Goal: Use online tool/utility: Utilize a website feature to perform a specific function

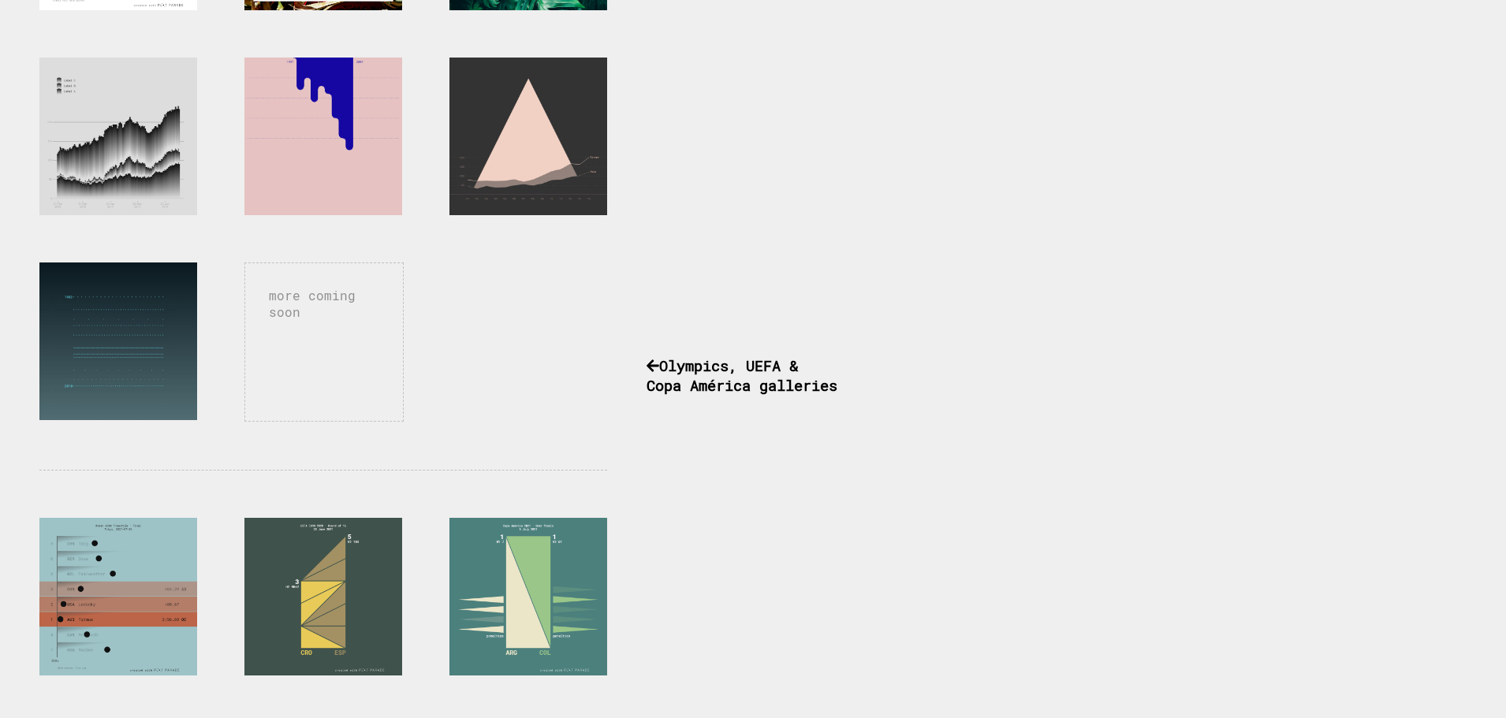
scroll to position [479, 0]
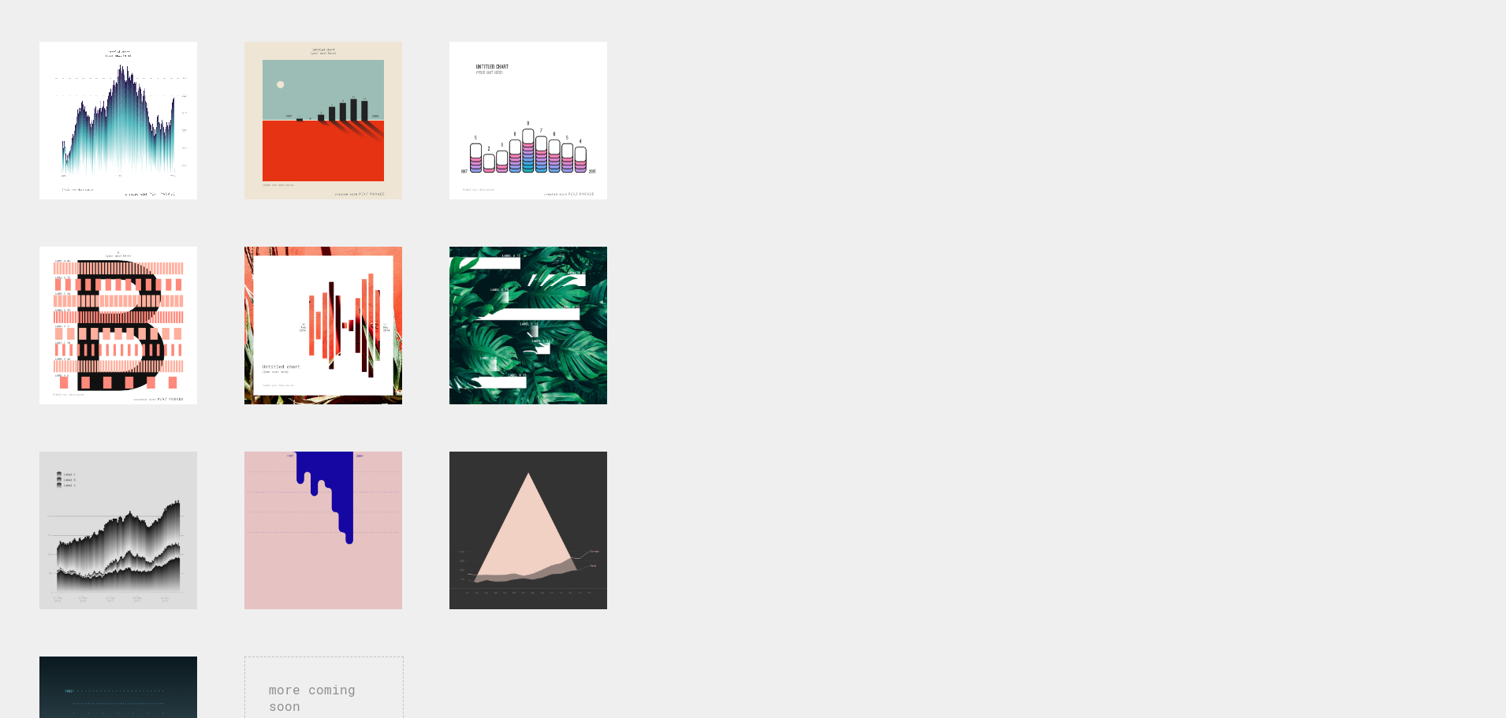
click at [133, 100] on div at bounding box center [118, 121] width 158 height 158
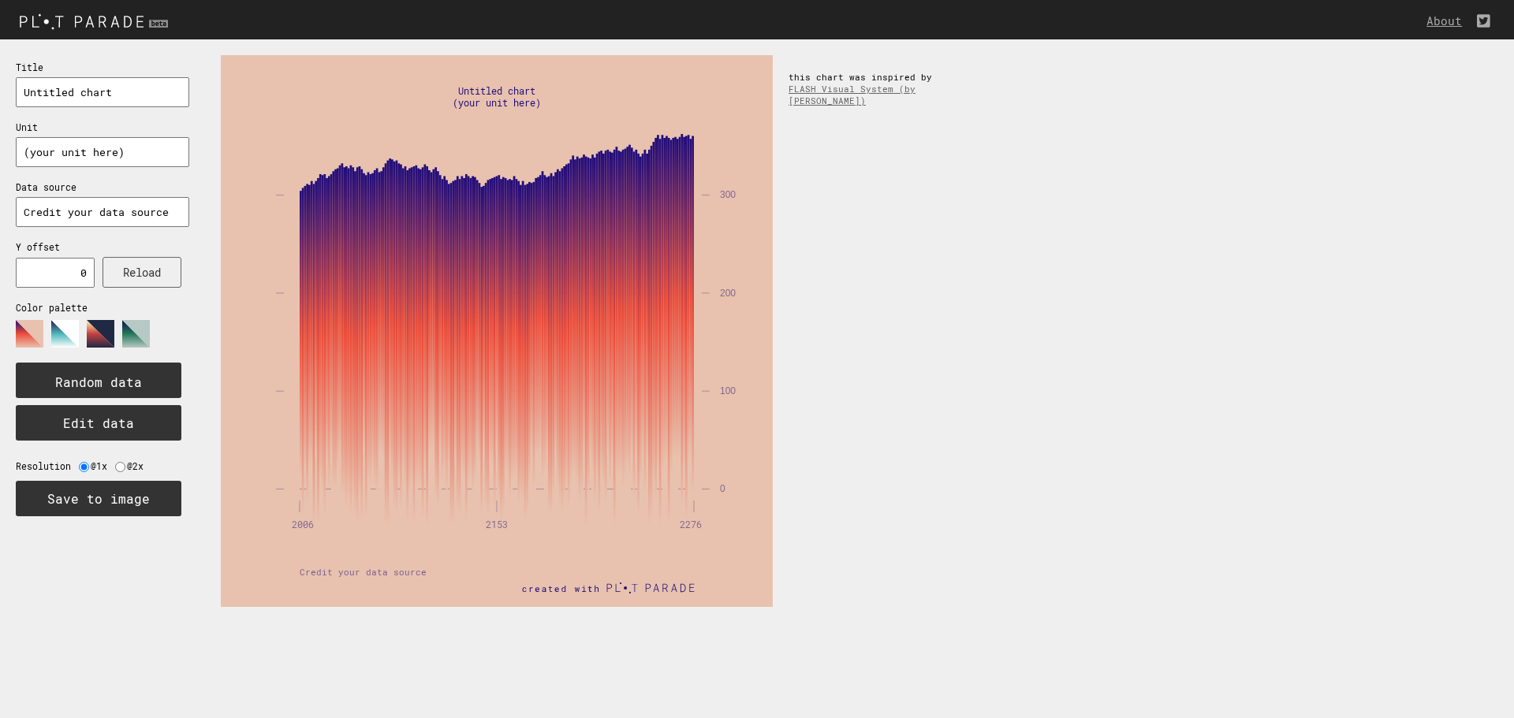
click at [69, 211] on input "text" at bounding box center [102, 212] width 173 height 30
click at [112, 429] on button "Edit data" at bounding box center [99, 422] width 166 height 35
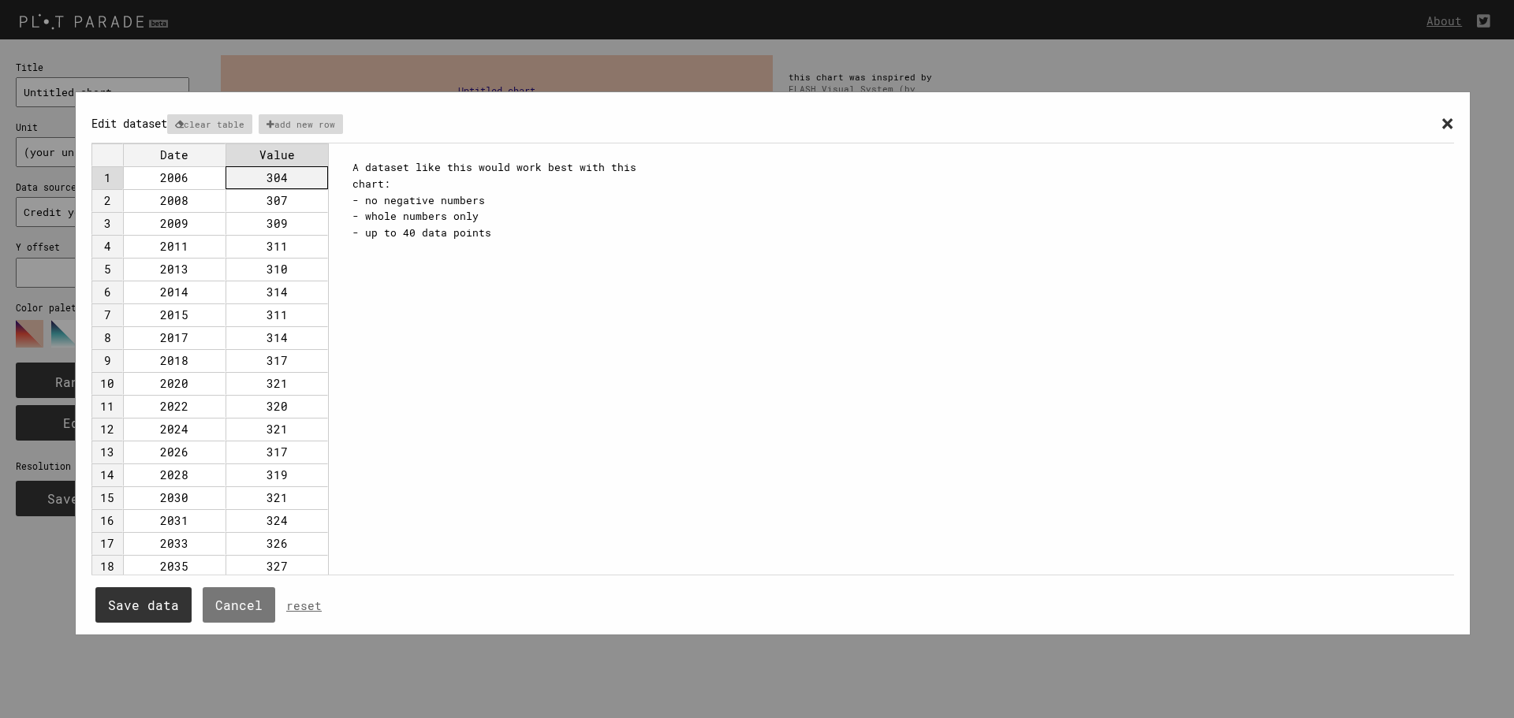
click at [233, 175] on td "304" at bounding box center [277, 177] width 103 height 23
click at [207, 120] on p "clear table" at bounding box center [209, 124] width 85 height 20
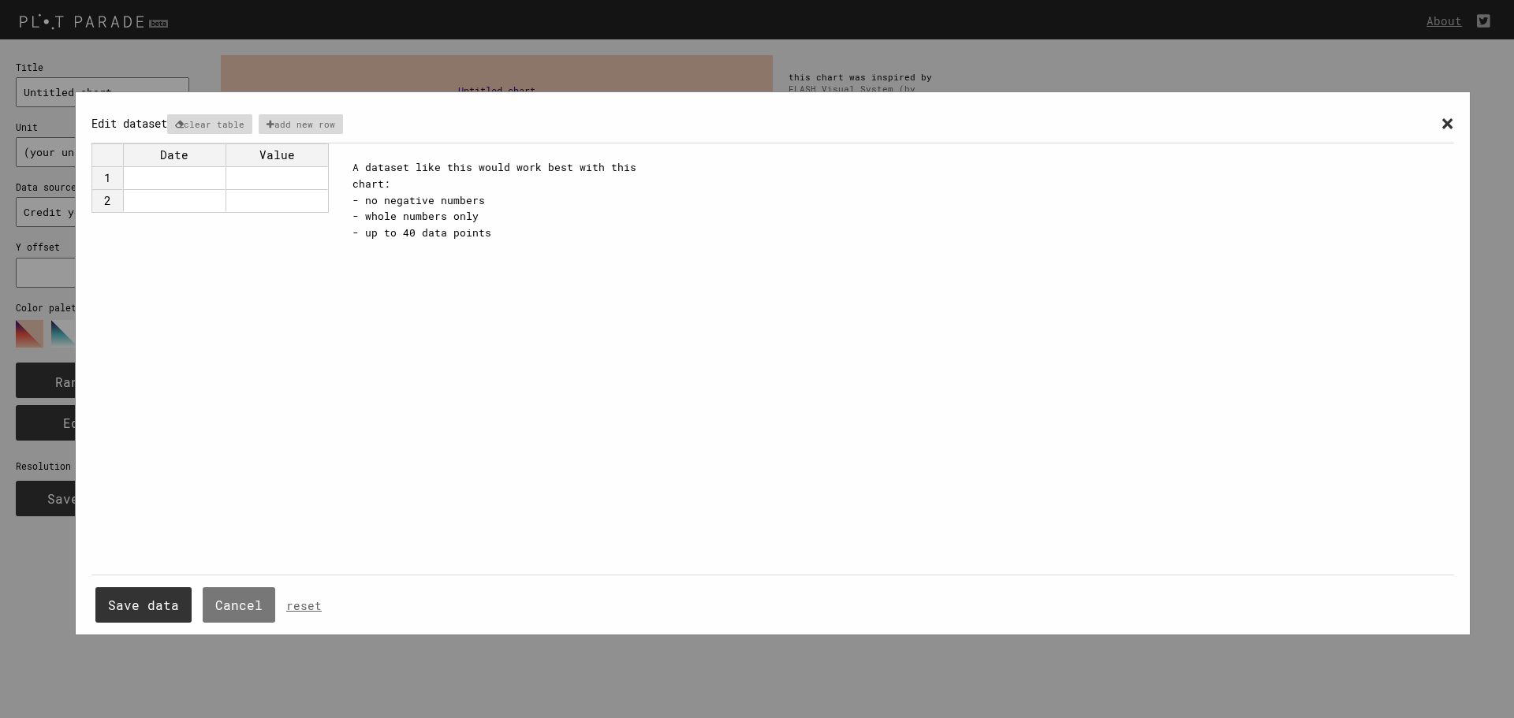
click at [161, 178] on td at bounding box center [174, 177] width 103 height 23
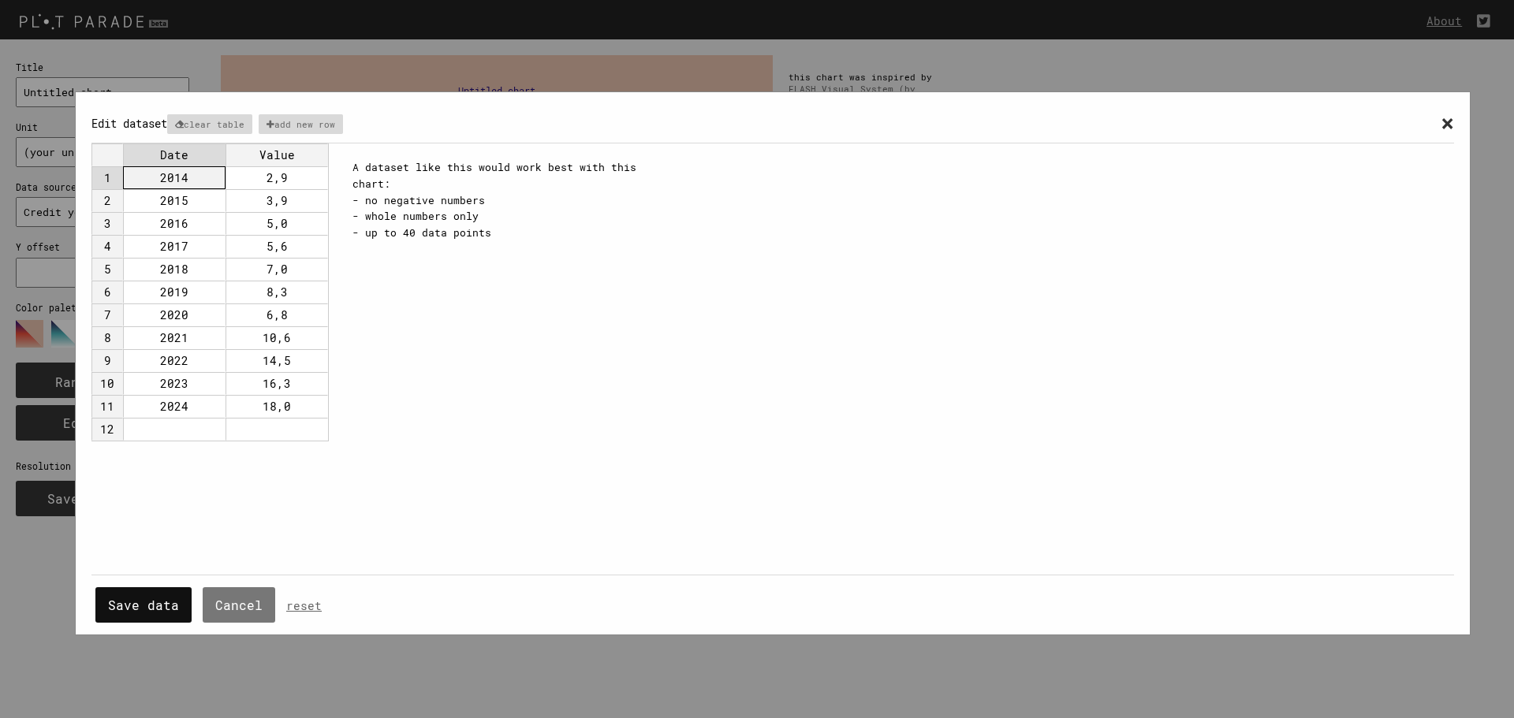
click at [161, 601] on button "Save data" at bounding box center [143, 605] width 96 height 35
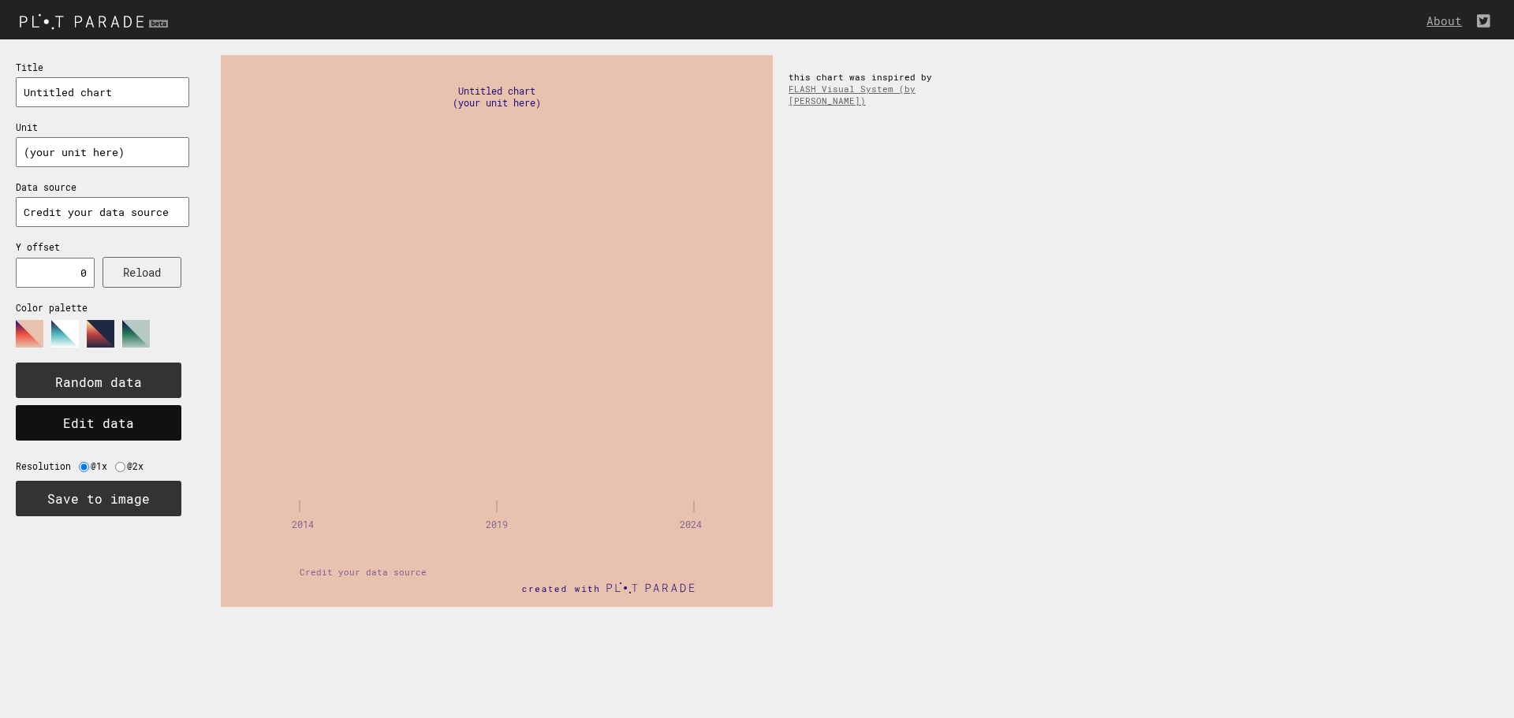
click at [103, 413] on button "Edit data" at bounding box center [99, 422] width 166 height 35
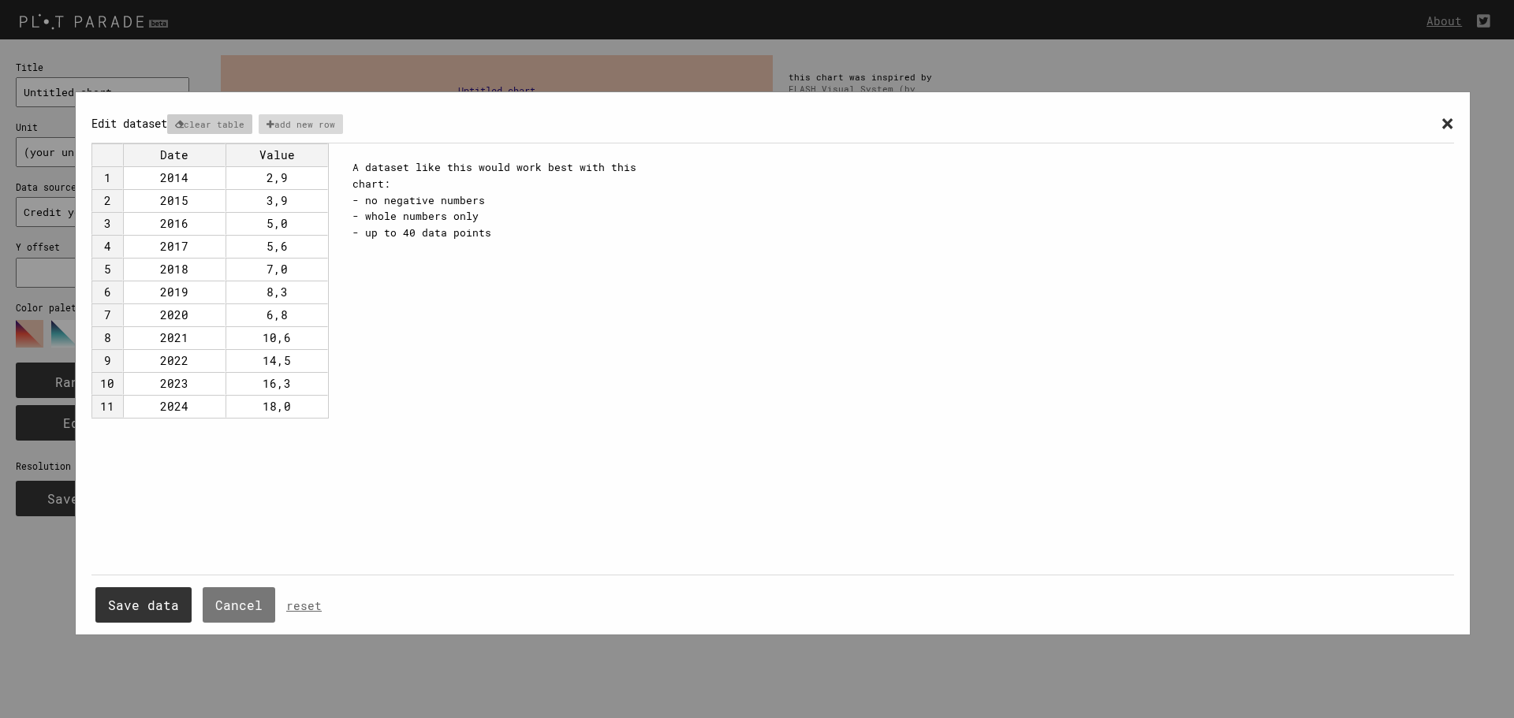
click at [218, 121] on p "clear table" at bounding box center [209, 124] width 85 height 20
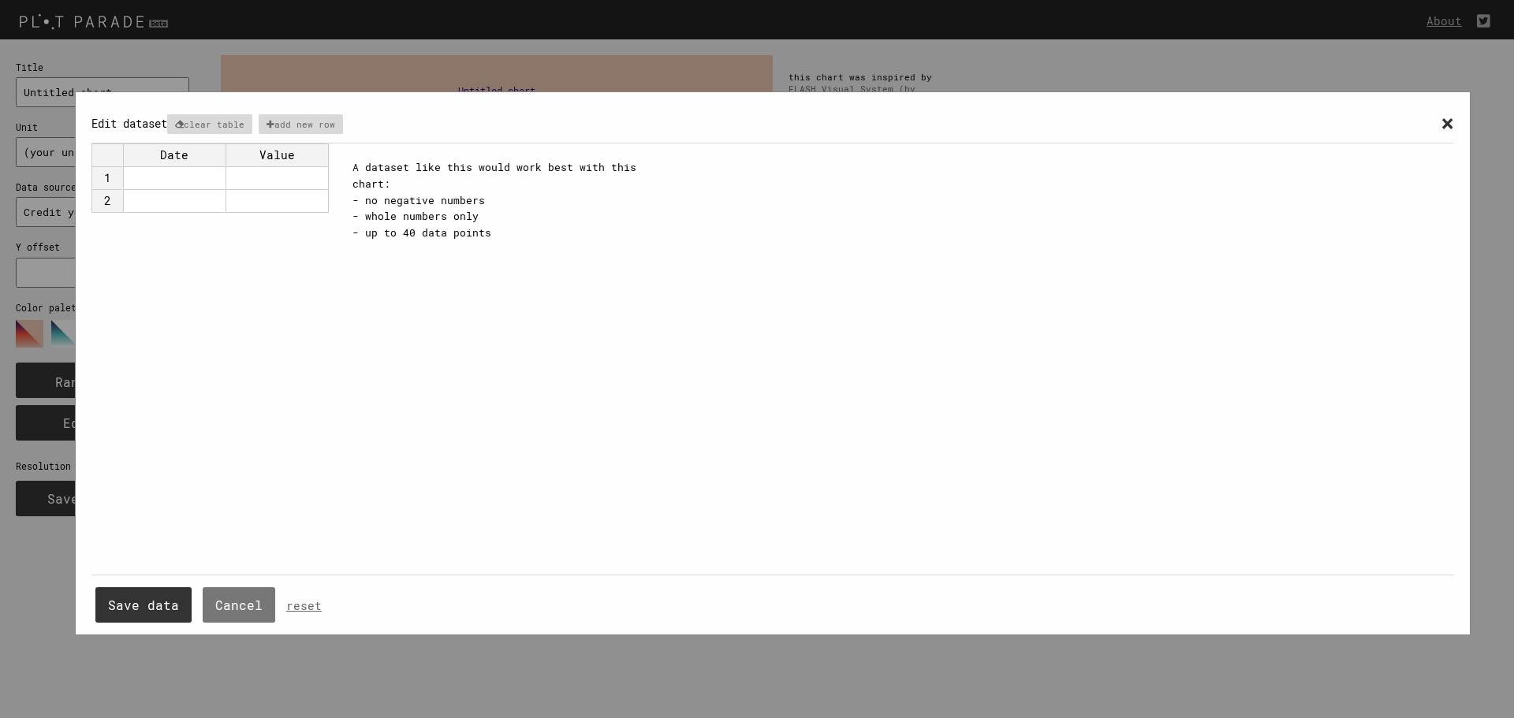
click at [155, 176] on td at bounding box center [174, 177] width 103 height 23
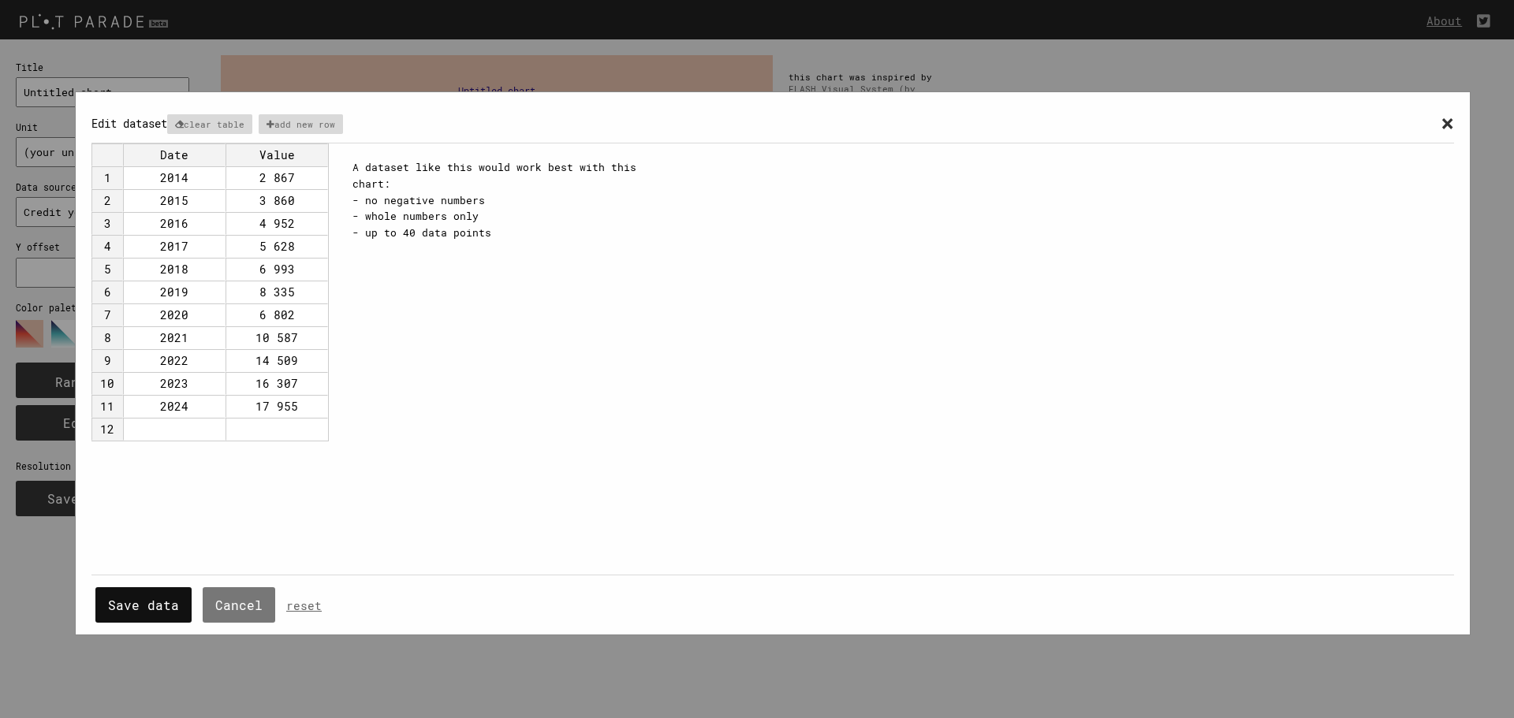
click at [150, 605] on button "Save data" at bounding box center [143, 605] width 96 height 35
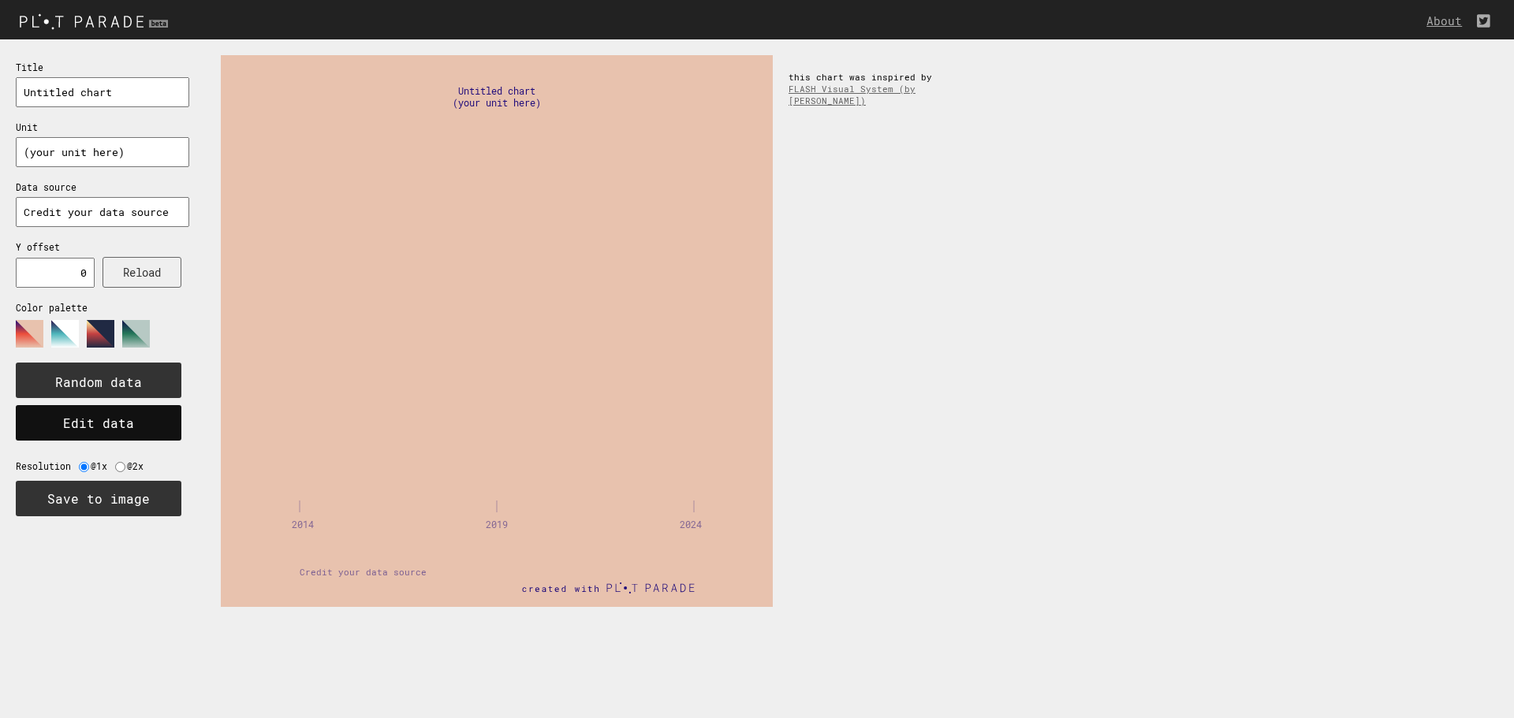
click at [94, 420] on button "Edit data" at bounding box center [99, 422] width 166 height 35
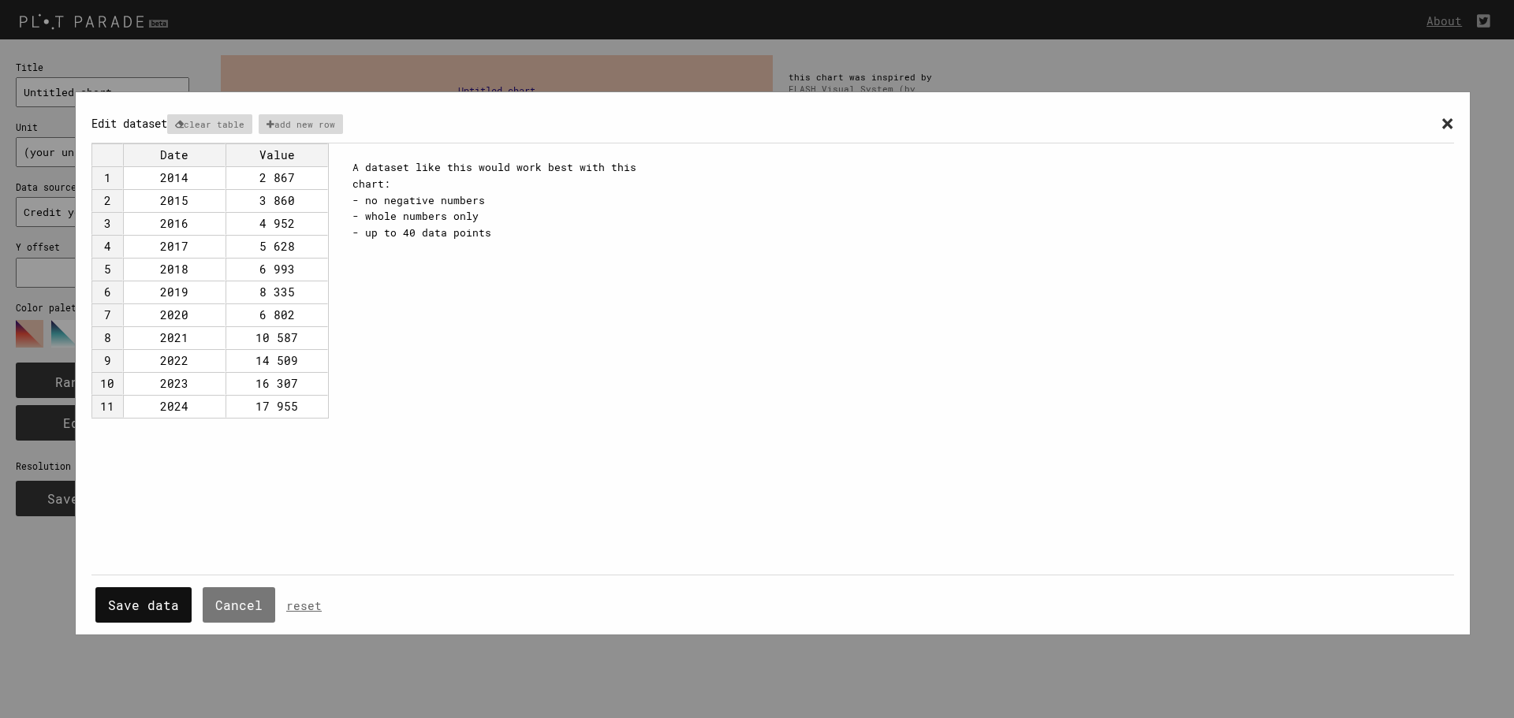
click at [133, 595] on button "Save data" at bounding box center [143, 605] width 96 height 35
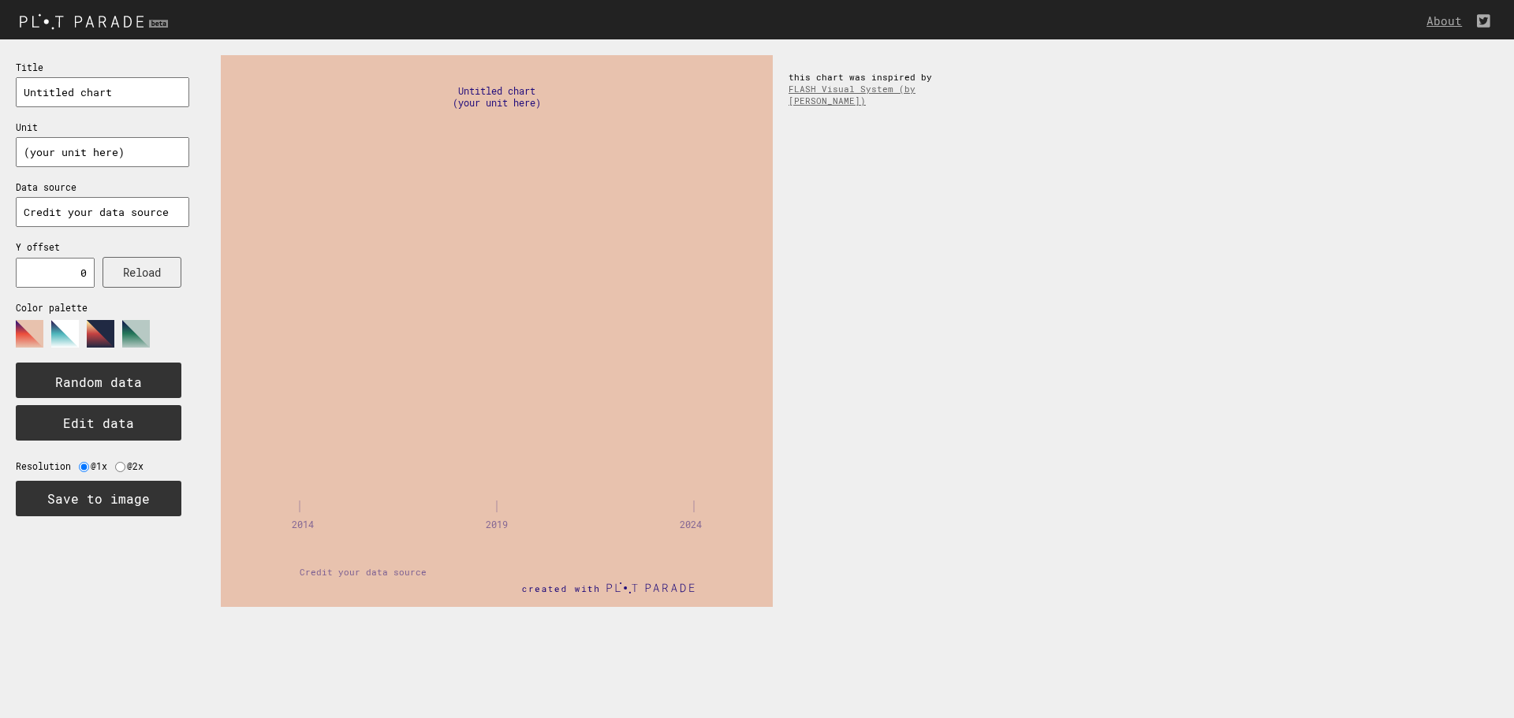
click at [60, 334] on polygon at bounding box center [65, 334] width 28 height 28
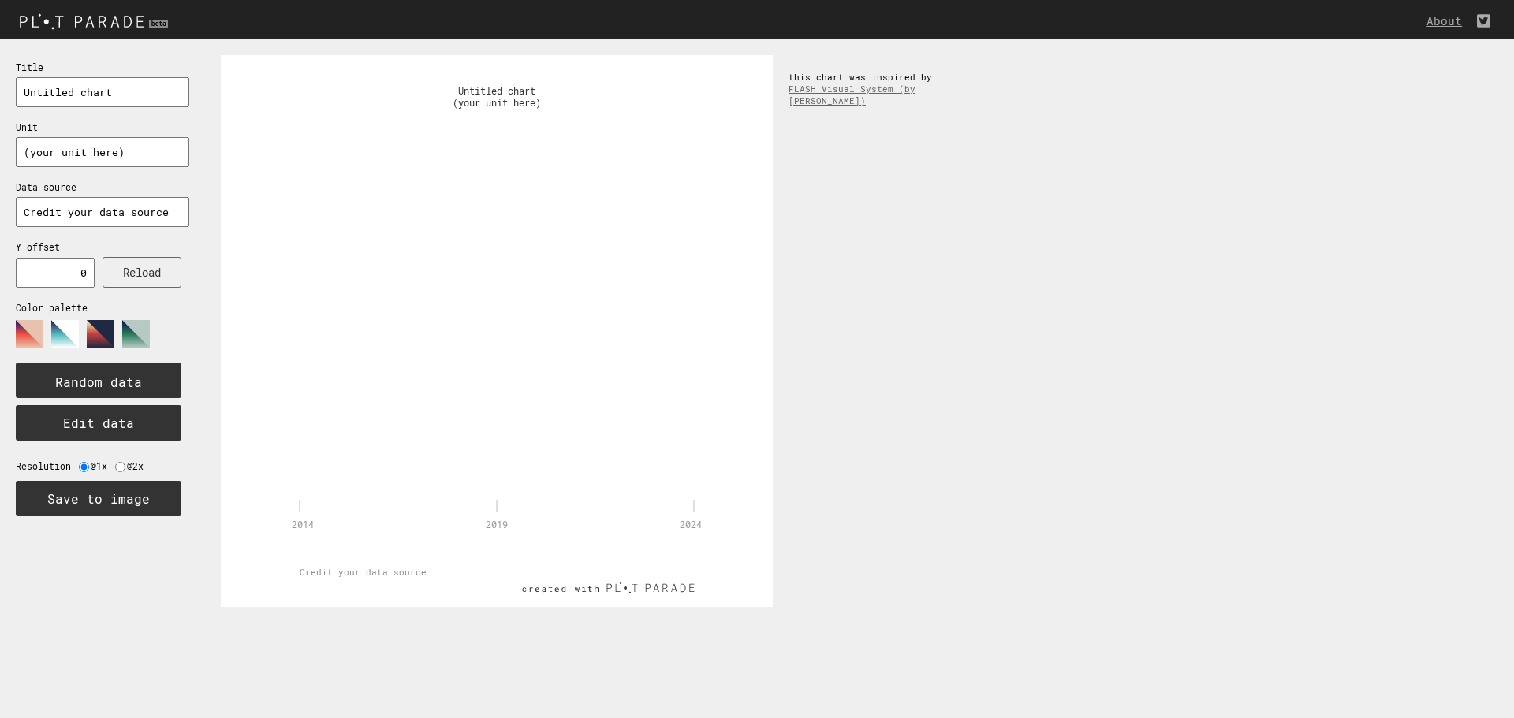
click at [32, 333] on polygon at bounding box center [30, 334] width 28 height 28
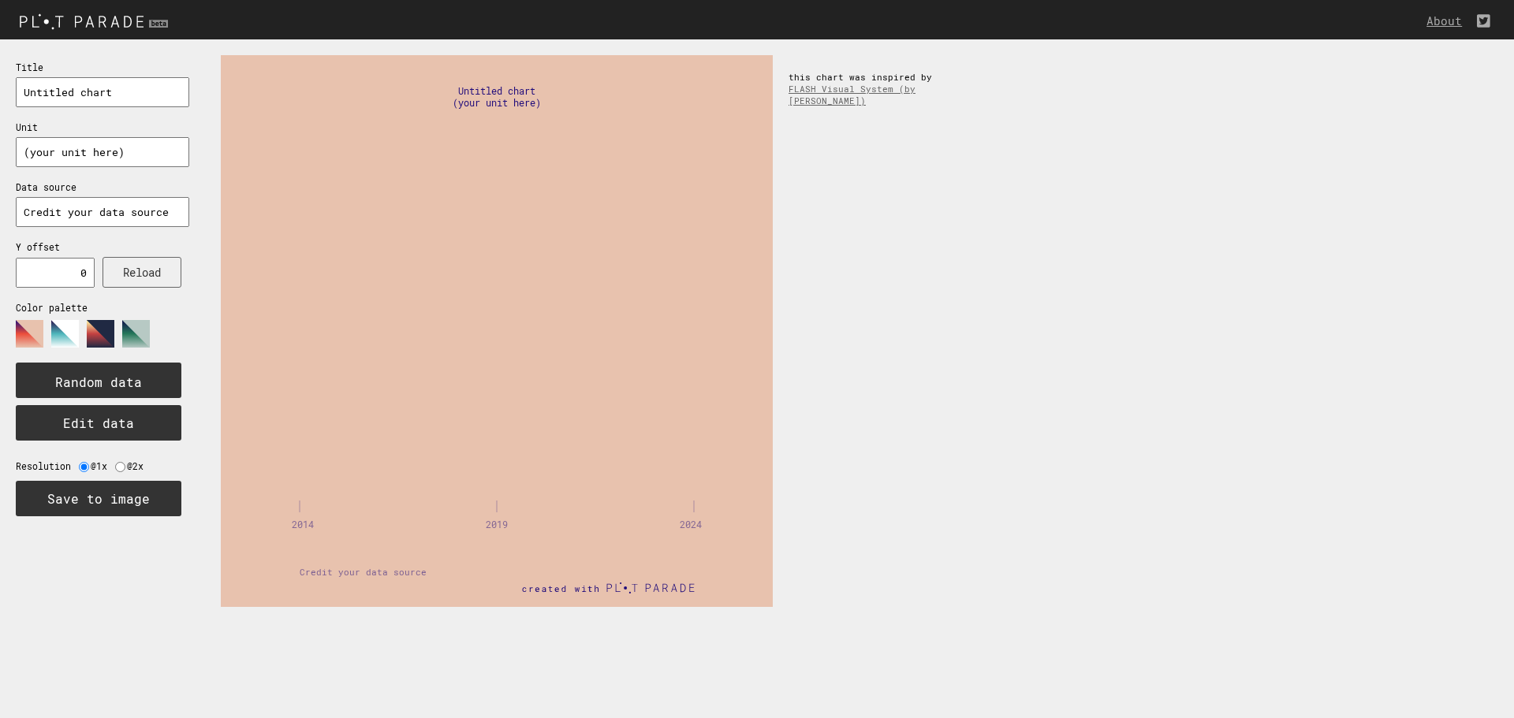
click at [103, 330] on polygon at bounding box center [101, 334] width 28 height 28
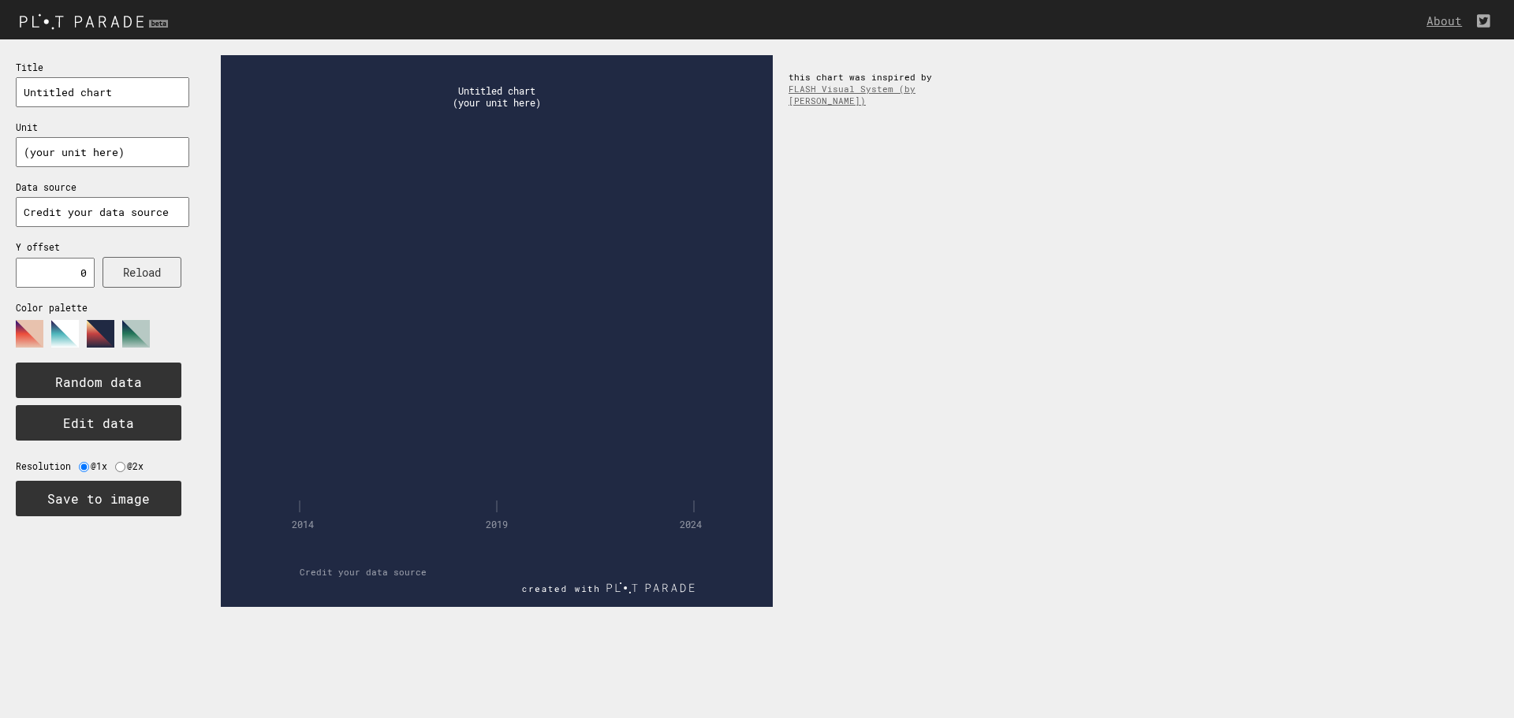
click at [70, 279] on input "text" at bounding box center [55, 273] width 79 height 30
click at [143, 270] on button "Reload" at bounding box center [142, 272] width 79 height 31
drag, startPoint x: 80, startPoint y: 268, endPoint x: 95, endPoint y: 270, distance: 14.4
click at [95, 270] on div "Title Unit Data source Y offset Reload Color palette Random data Edit data Reso…" at bounding box center [102, 287] width 205 height 497
type input "10000"
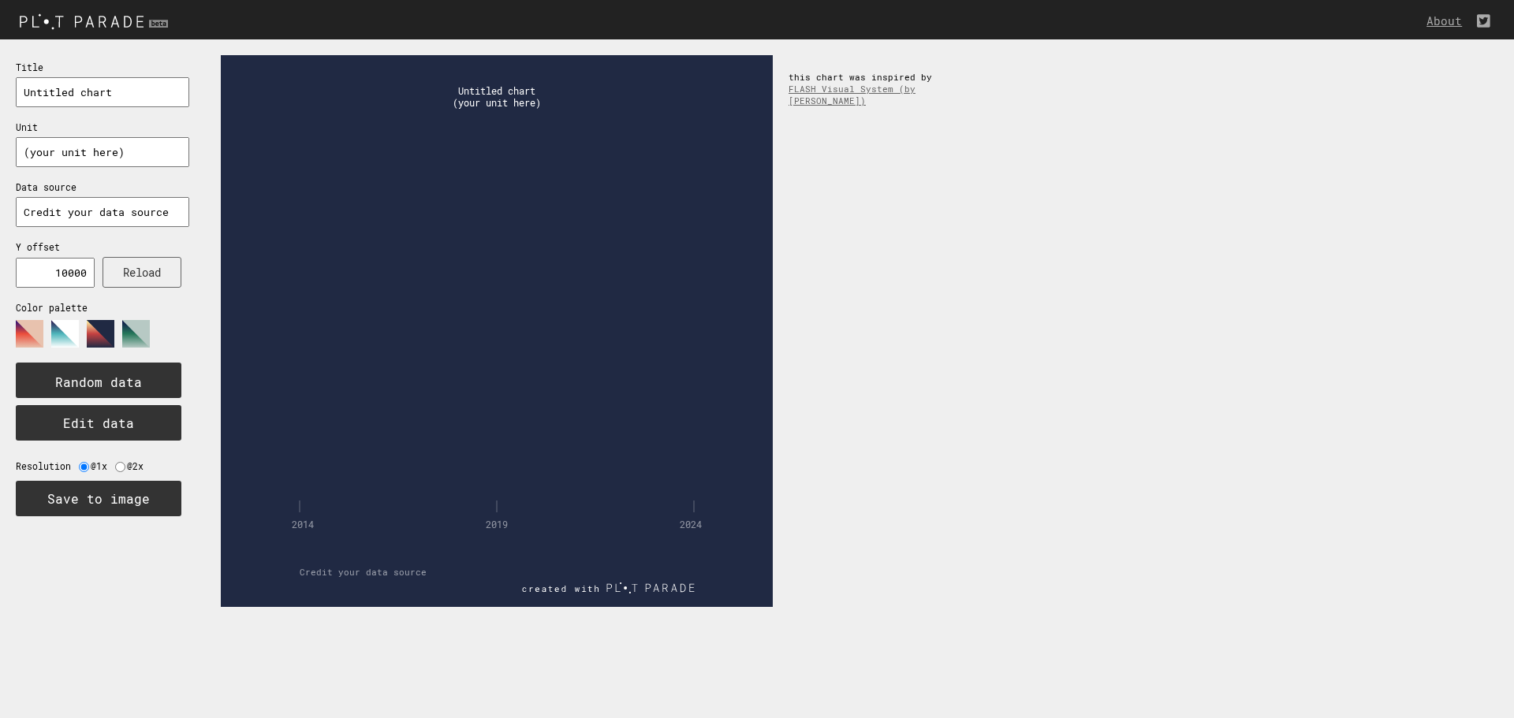
click at [128, 294] on div "Title Unit Data source Y offset 10000 Reload Color palette Random data Edit dat…" at bounding box center [102, 287] width 205 height 497
click at [24, 273] on input "10000" at bounding box center [55, 273] width 79 height 30
click at [137, 267] on button "Reload" at bounding box center [142, 272] width 79 height 31
click at [145, 270] on button "Reload" at bounding box center [142, 272] width 79 height 31
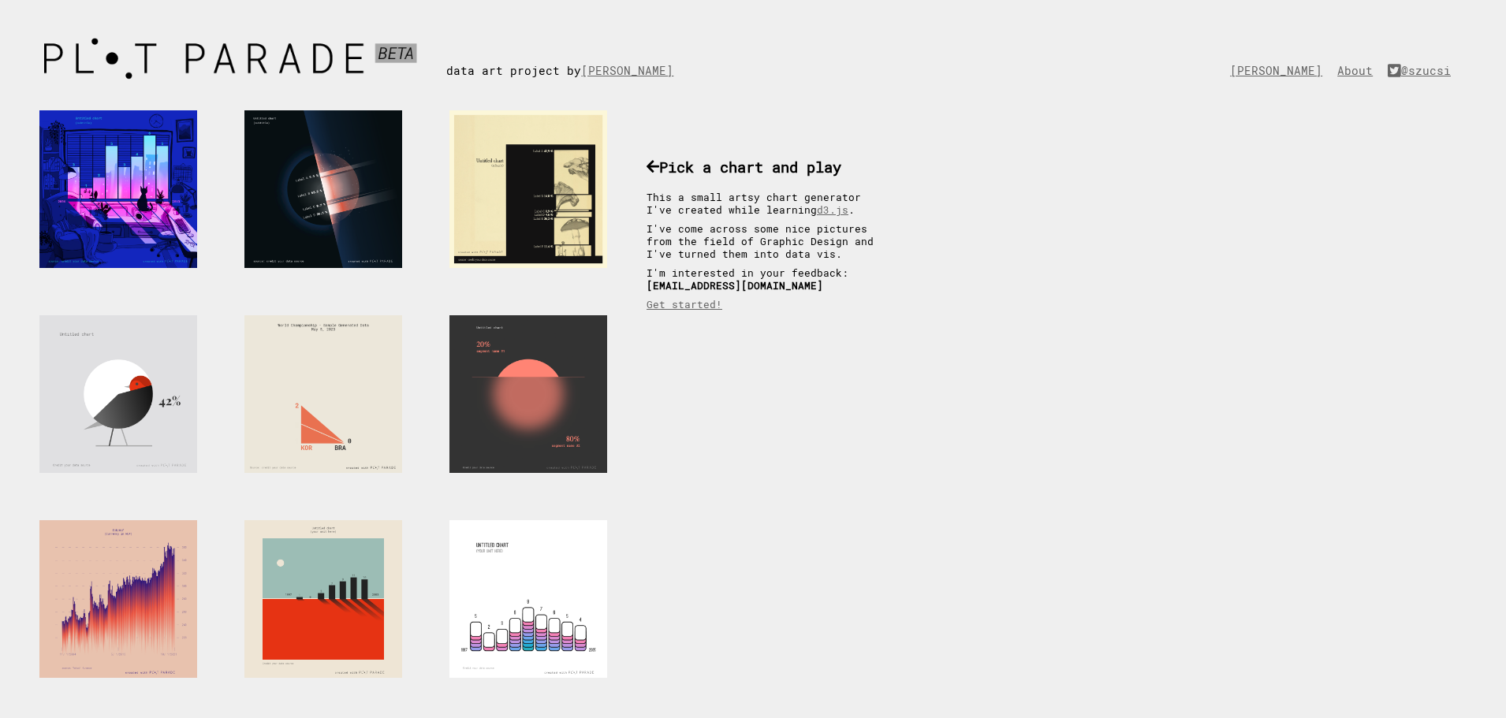
scroll to position [479, 0]
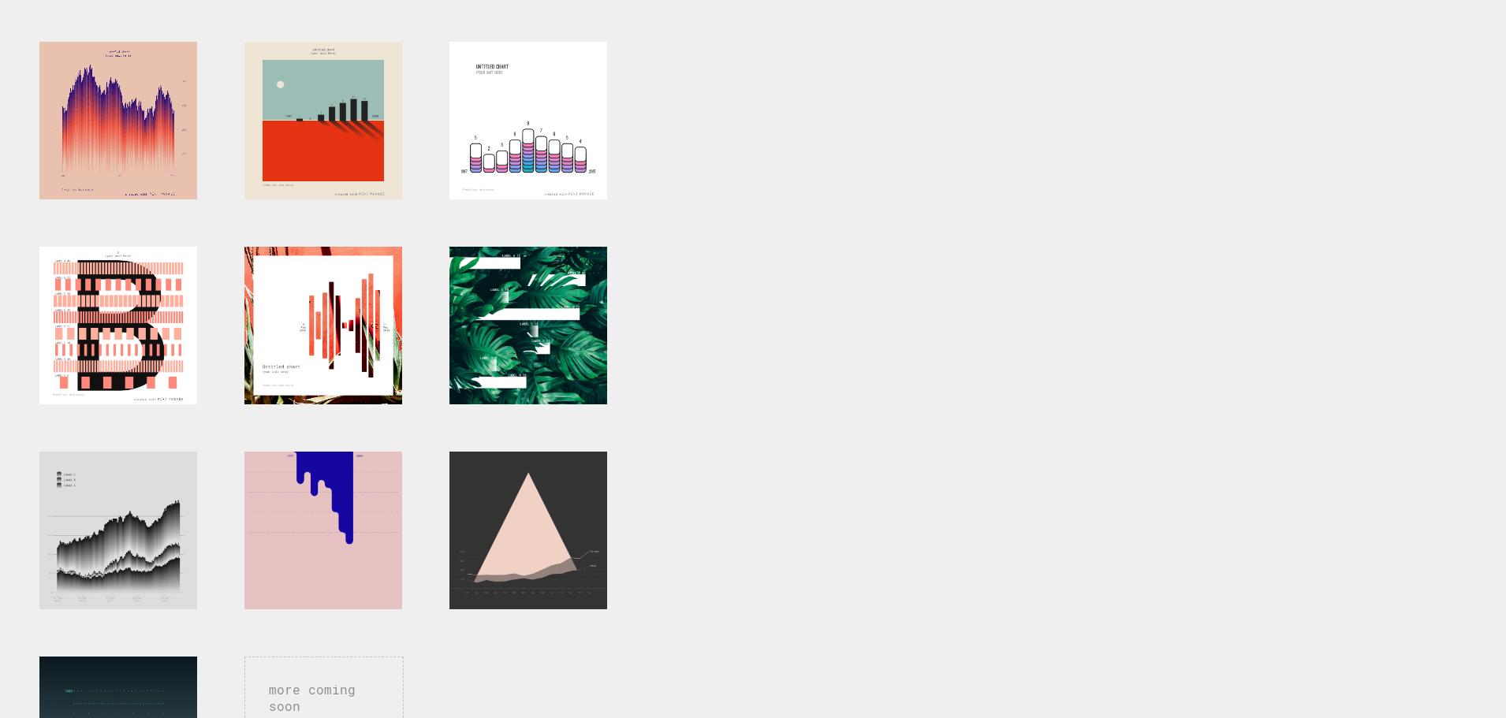
click at [137, 129] on div at bounding box center [118, 121] width 158 height 158
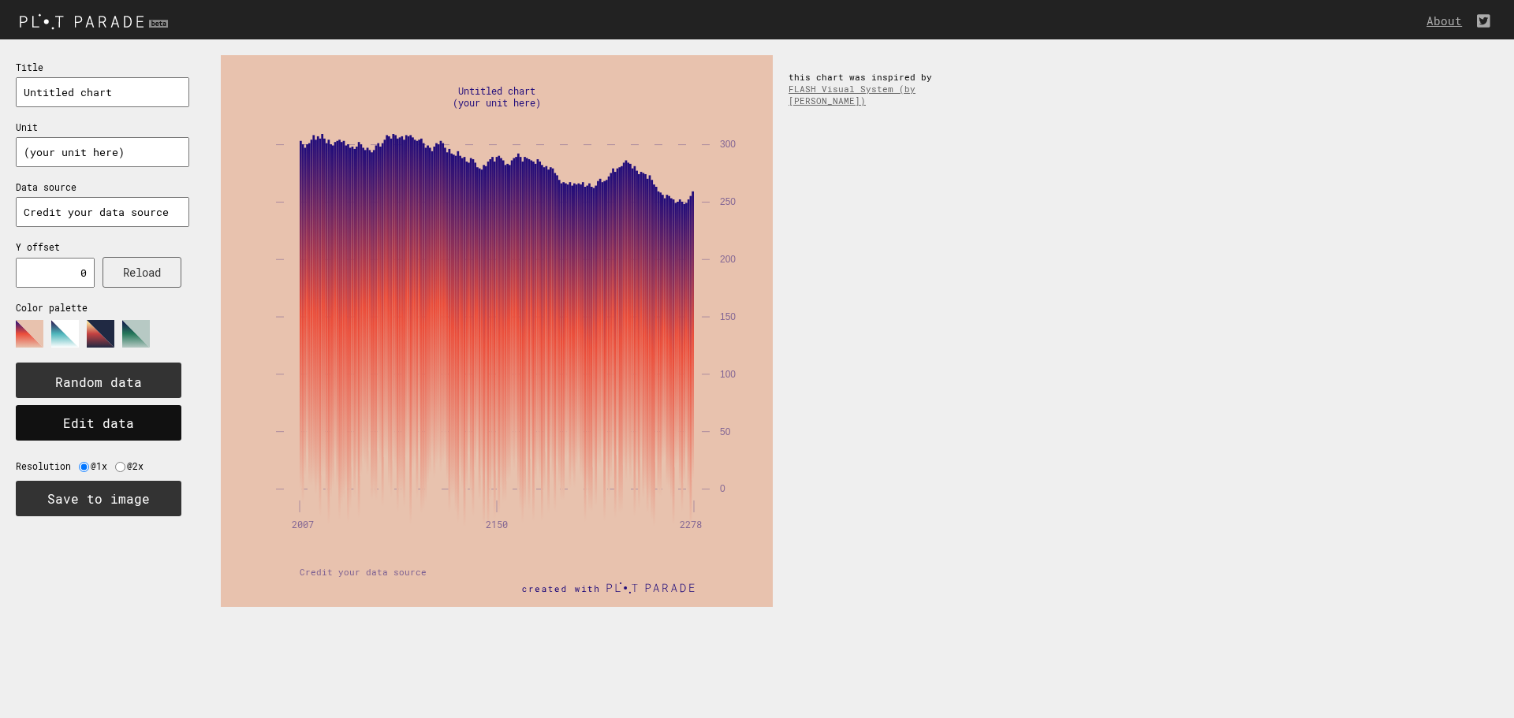
click at [99, 427] on button "Edit data" at bounding box center [99, 422] width 166 height 35
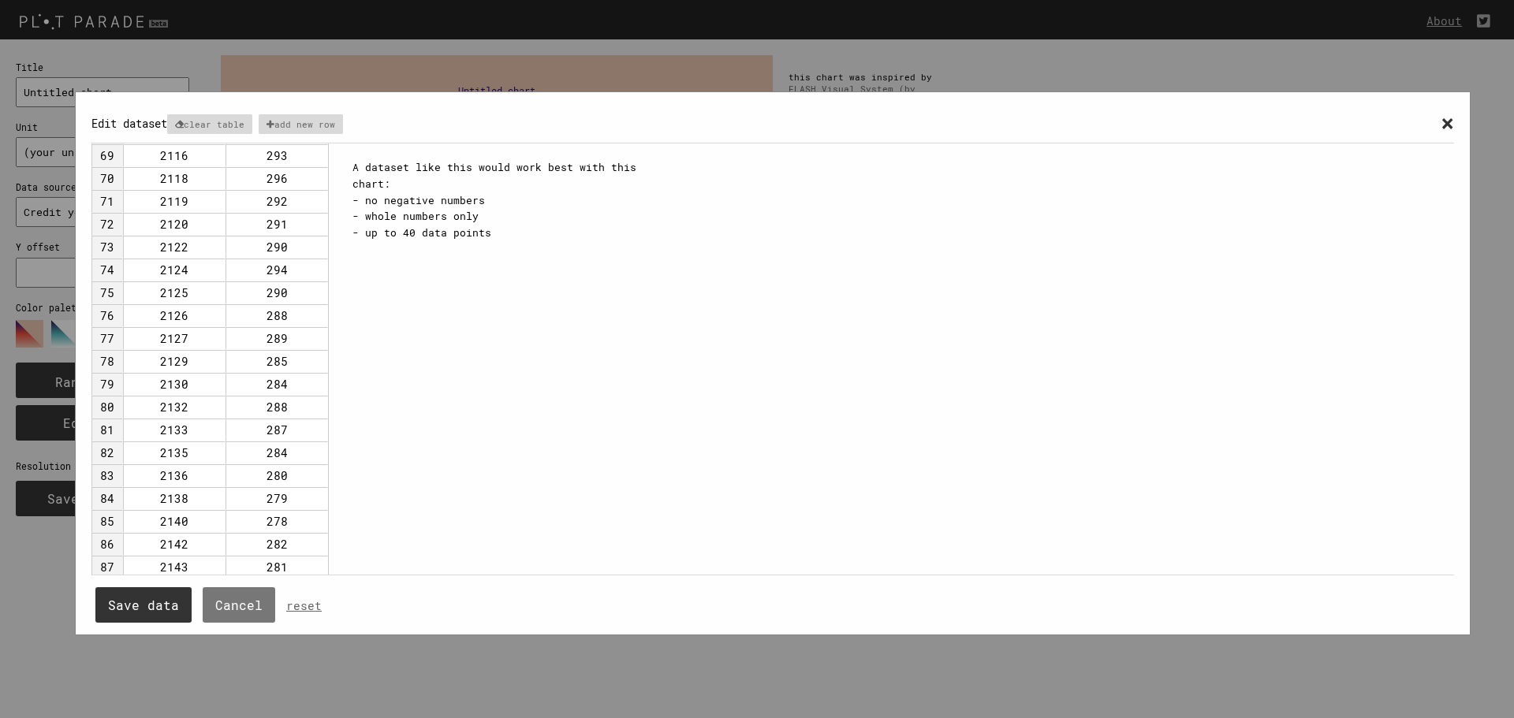
scroll to position [1104, 0]
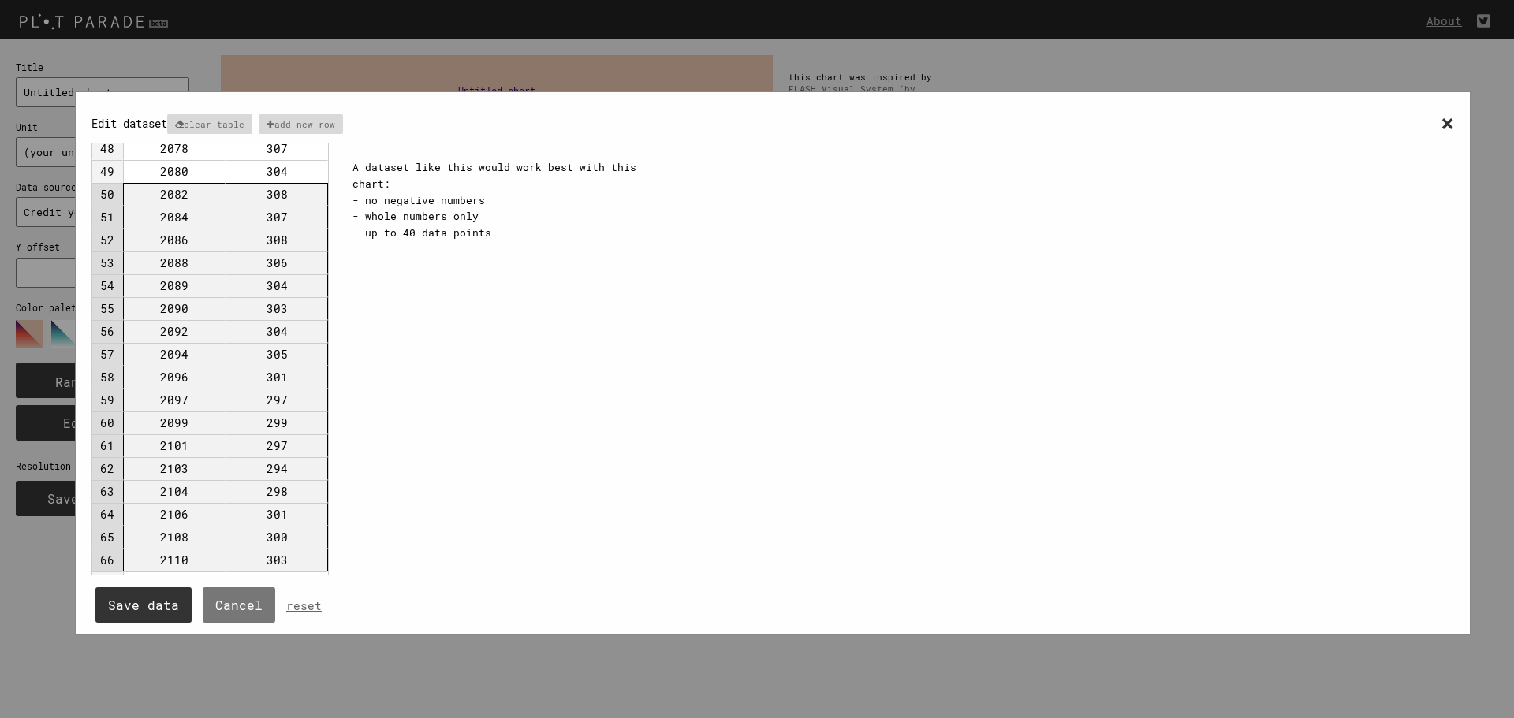
drag, startPoint x: 147, startPoint y: 196, endPoint x: 329, endPoint y: 717, distance: 552.2
click at [331, 0] on html "About Title Untitled chart Unit (your unit here) Data source Credit your data s…" at bounding box center [757, 0] width 1514 height 0
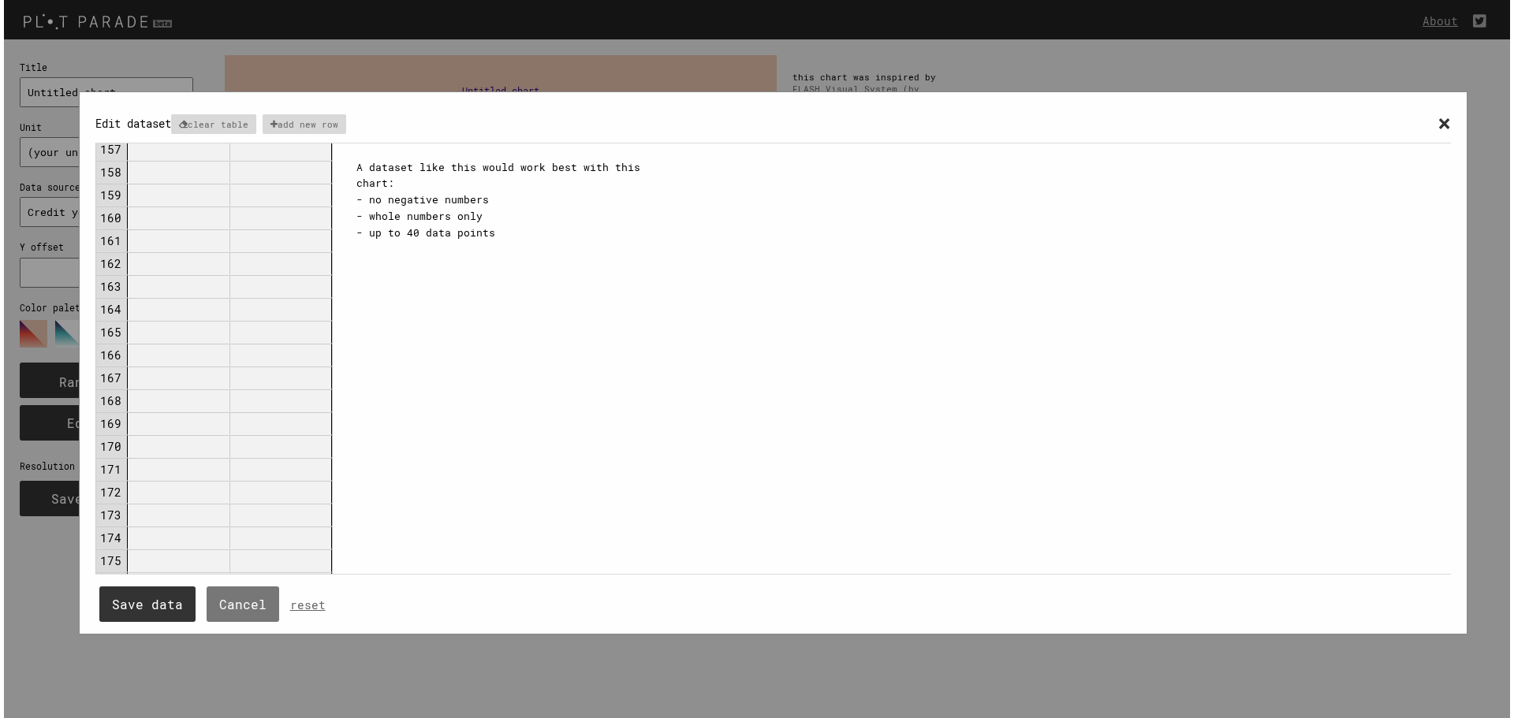
scroll to position [3785, 0]
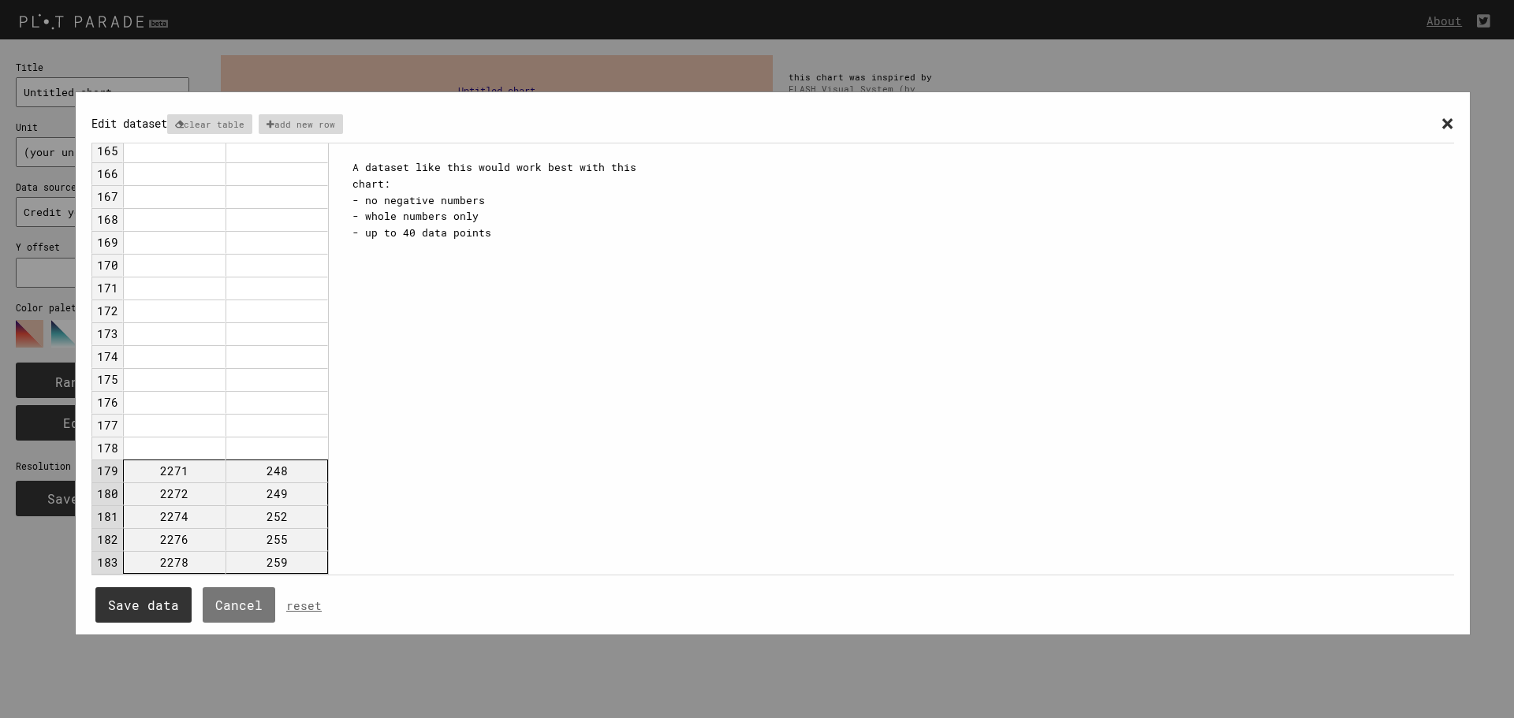
drag, startPoint x: 188, startPoint y: 461, endPoint x: 297, endPoint y: 549, distance: 139.5
click at [164, 602] on button "Save data" at bounding box center [143, 605] width 96 height 35
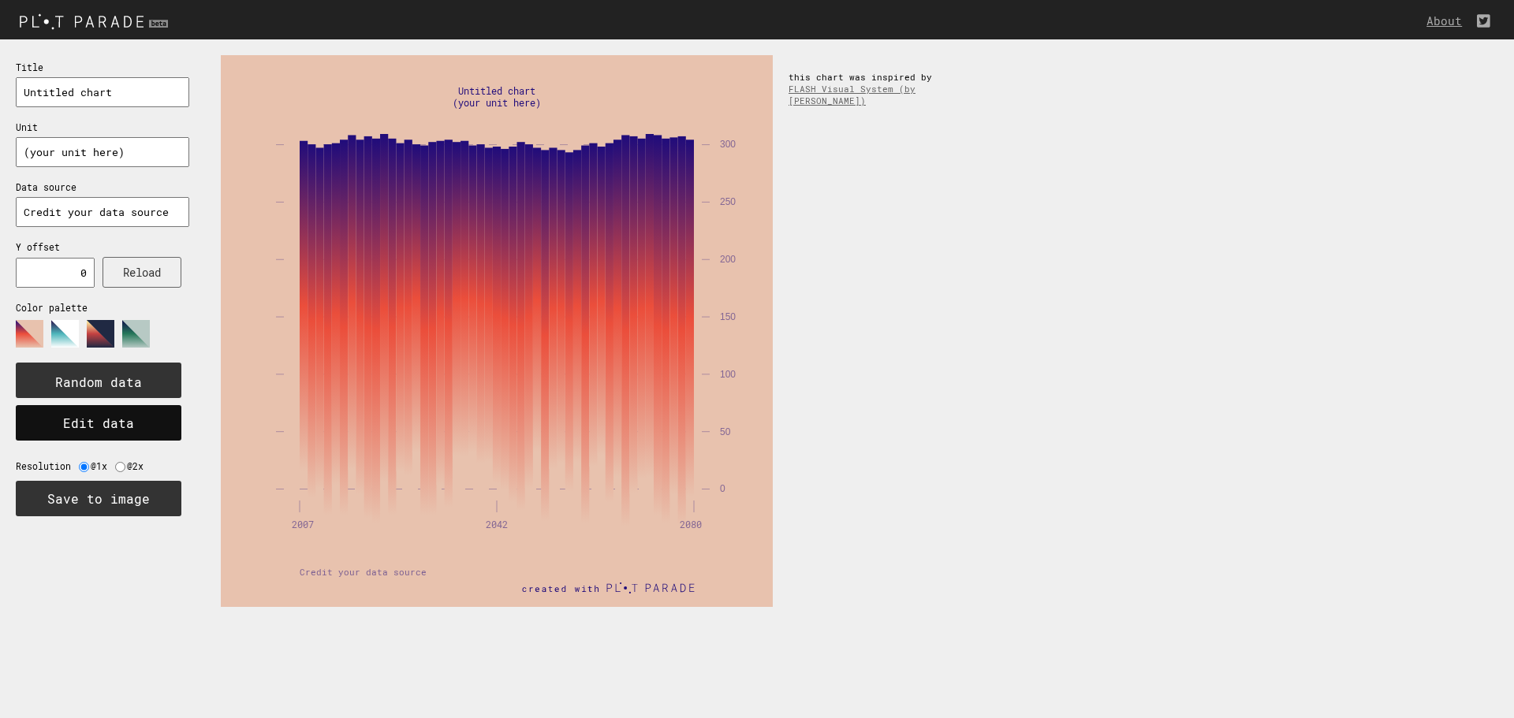
click at [97, 420] on button "Edit data" at bounding box center [99, 422] width 166 height 35
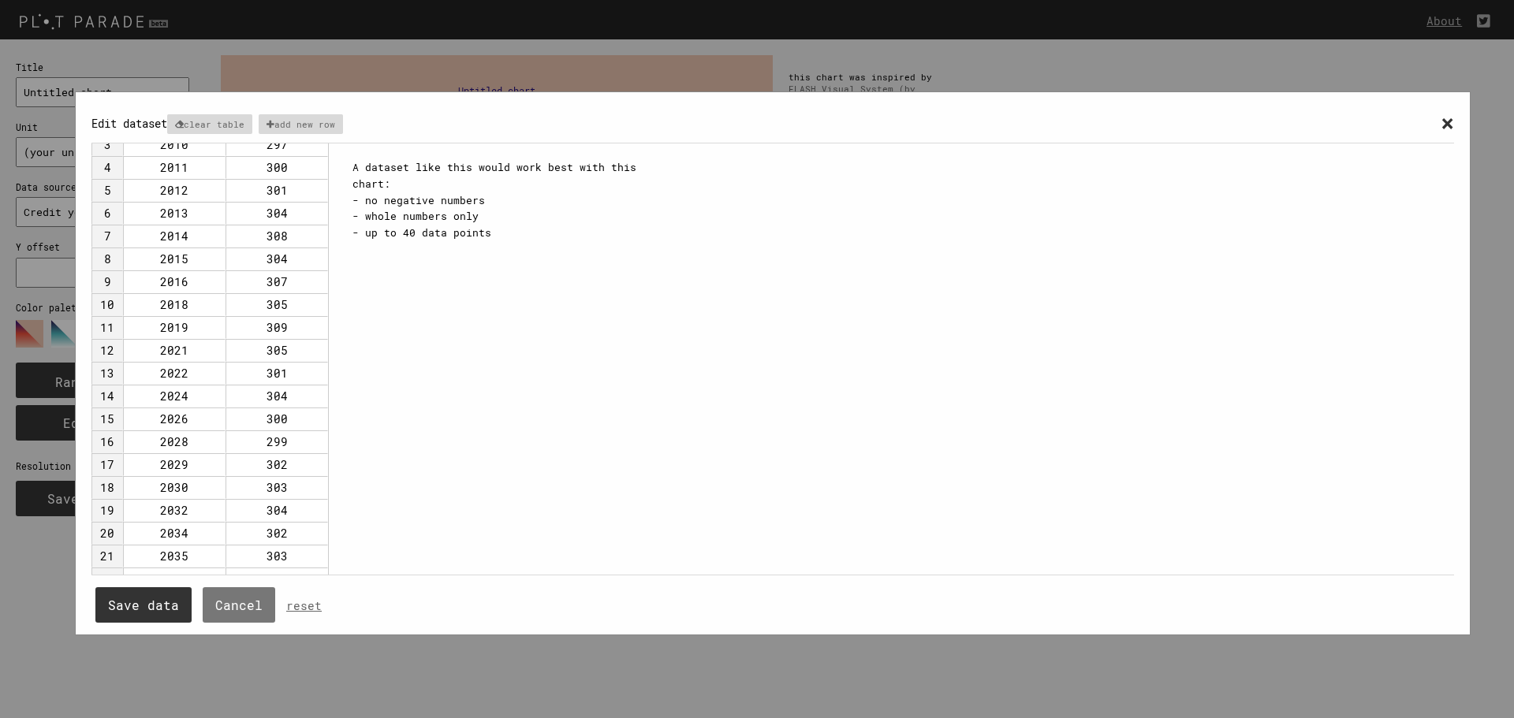
scroll to position [0, 0]
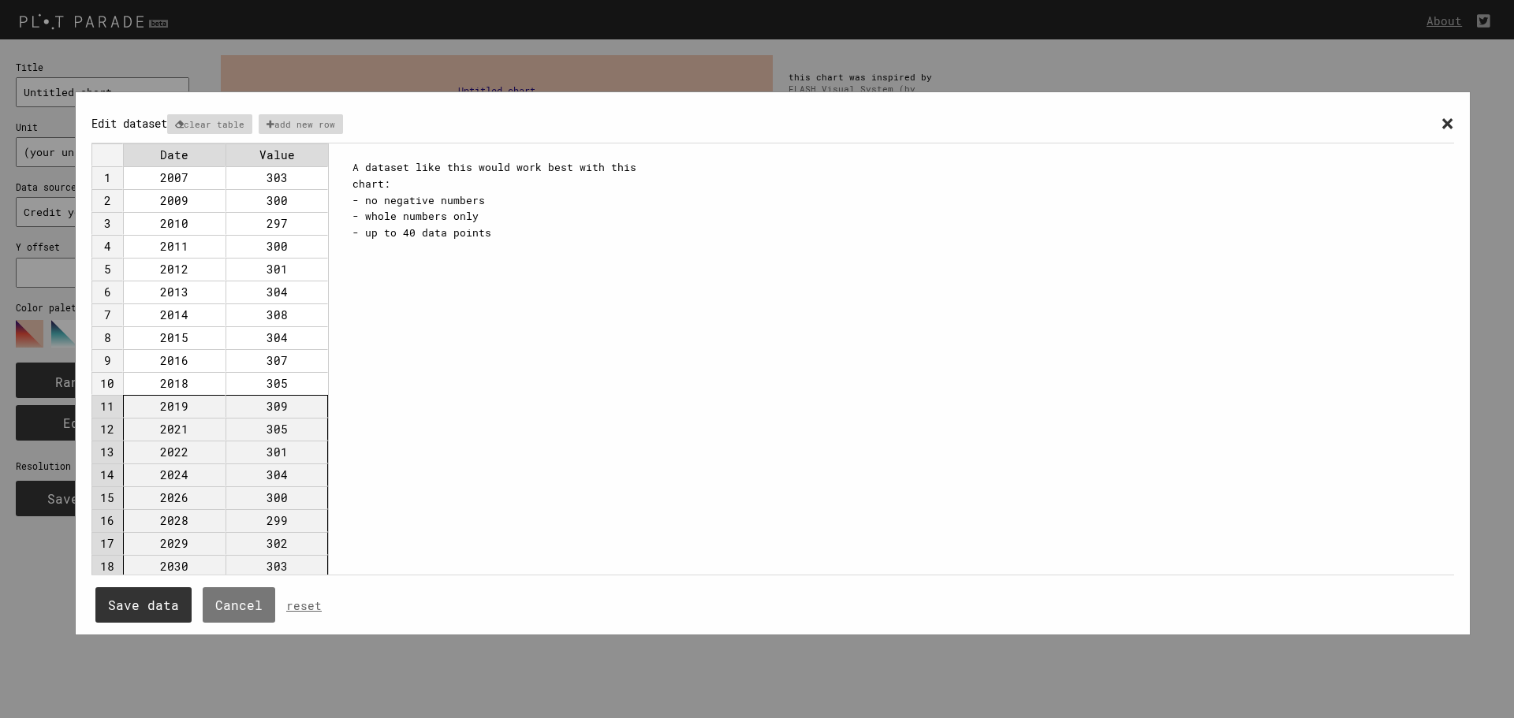
drag, startPoint x: 158, startPoint y: 405, endPoint x: 312, endPoint y: 755, distance: 382.7
click at [312, 0] on html "About Title Untitled chart Unit (your unit here) Data source Credit your data s…" at bounding box center [757, 0] width 1514 height 0
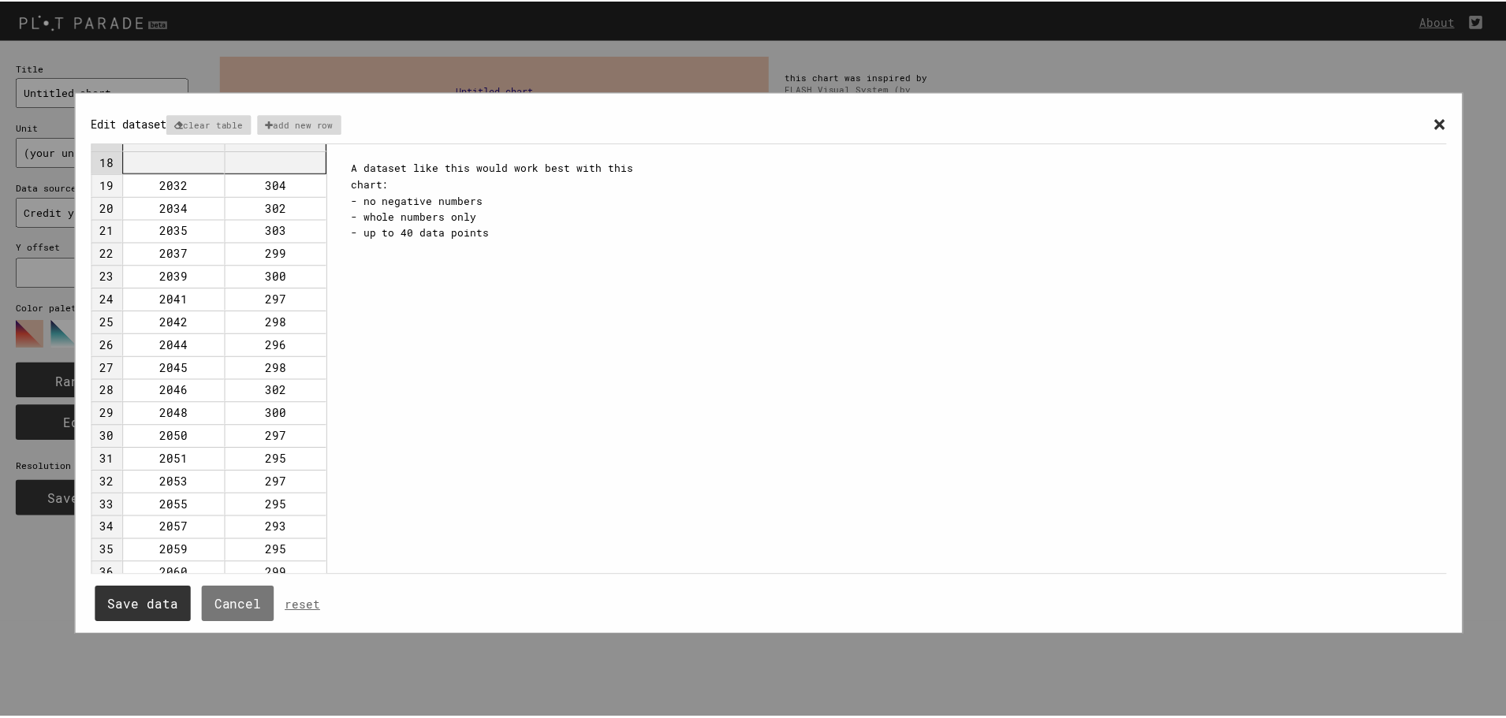
scroll to position [315, 0]
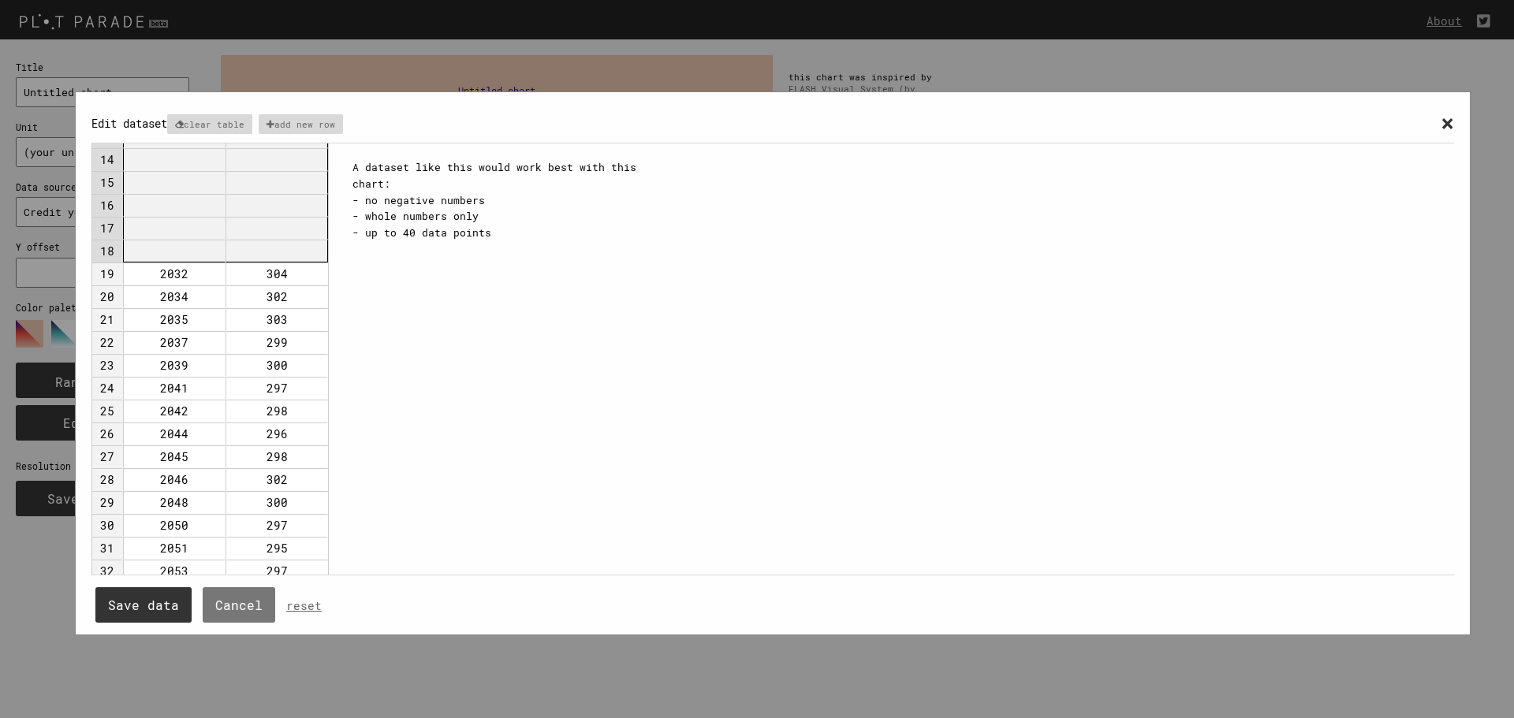
click at [156, 274] on td "2032" at bounding box center [174, 274] width 103 height 23
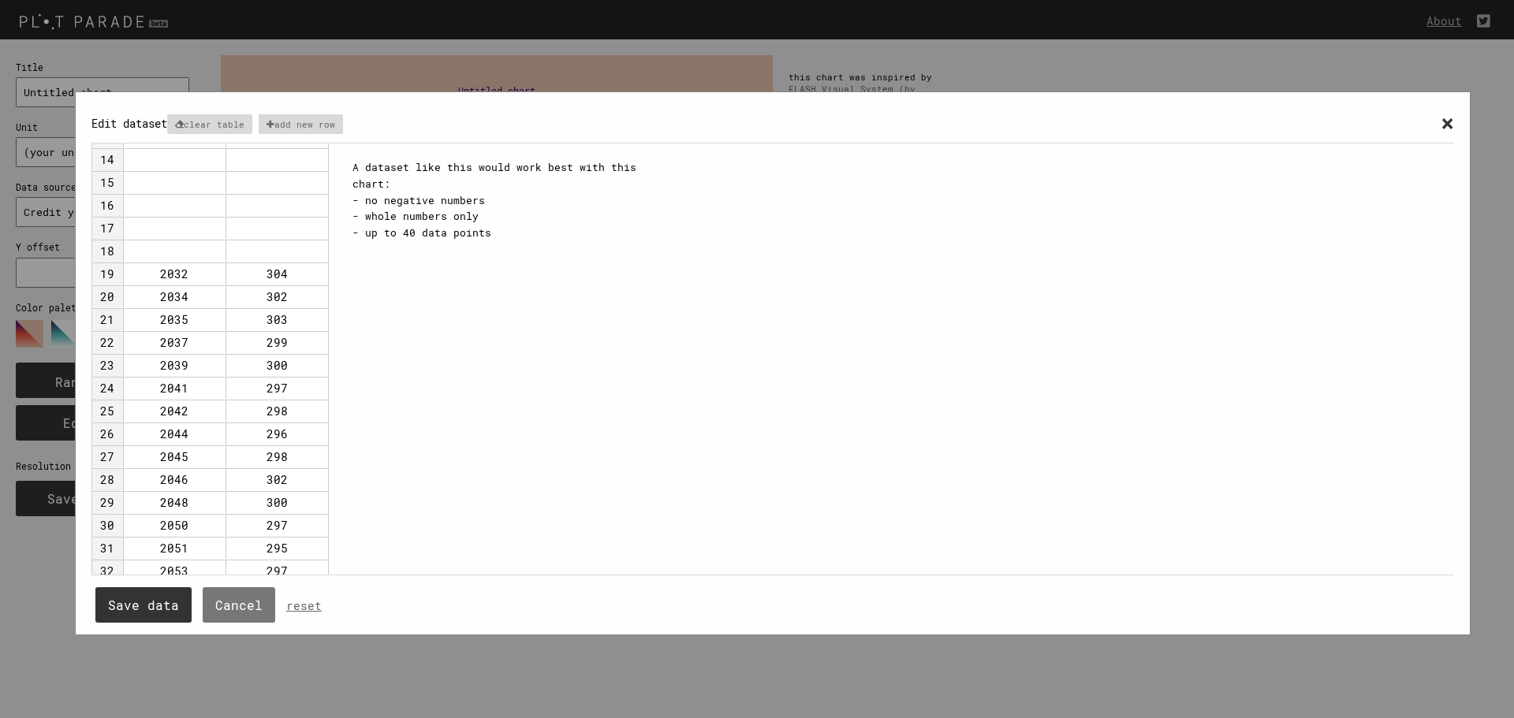
click at [157, 274] on td "2032" at bounding box center [174, 274] width 103 height 23
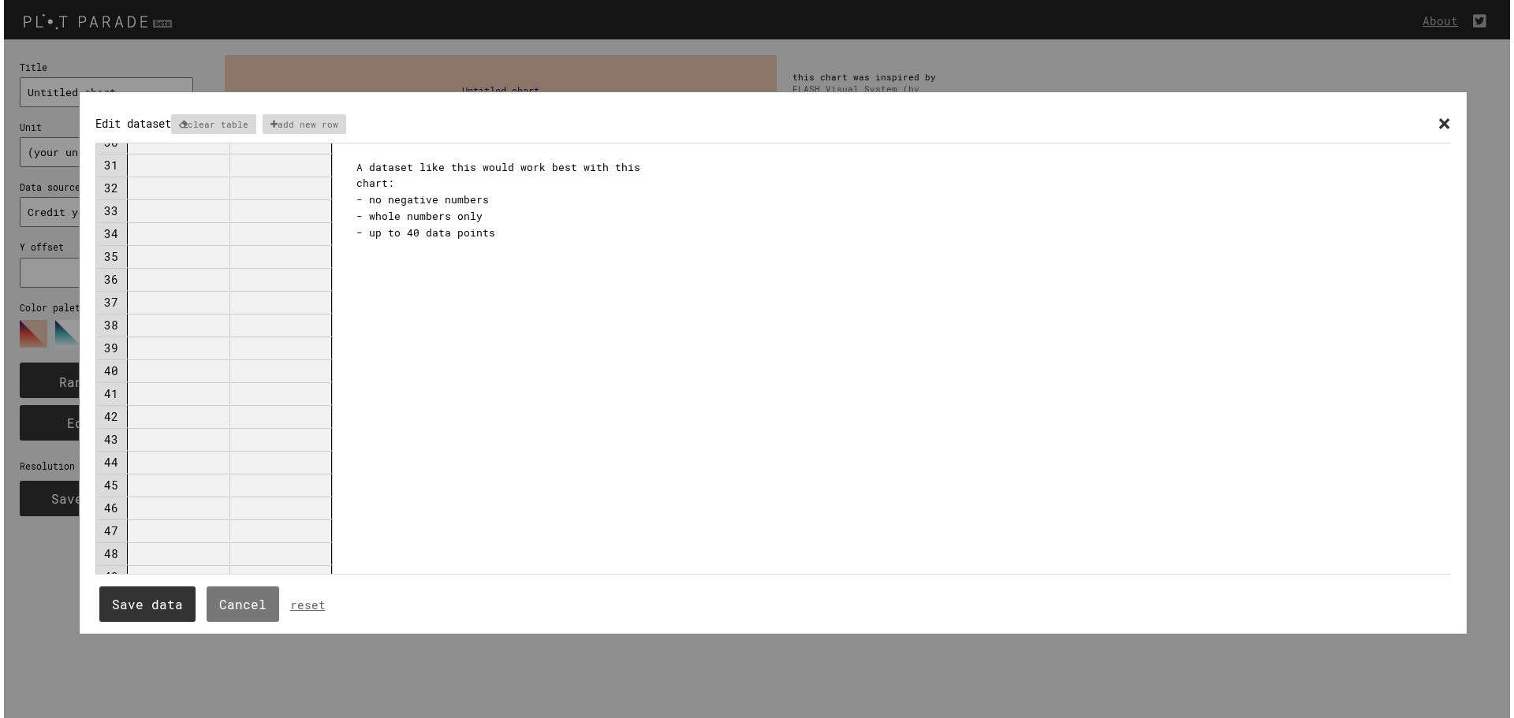
scroll to position [721, 0]
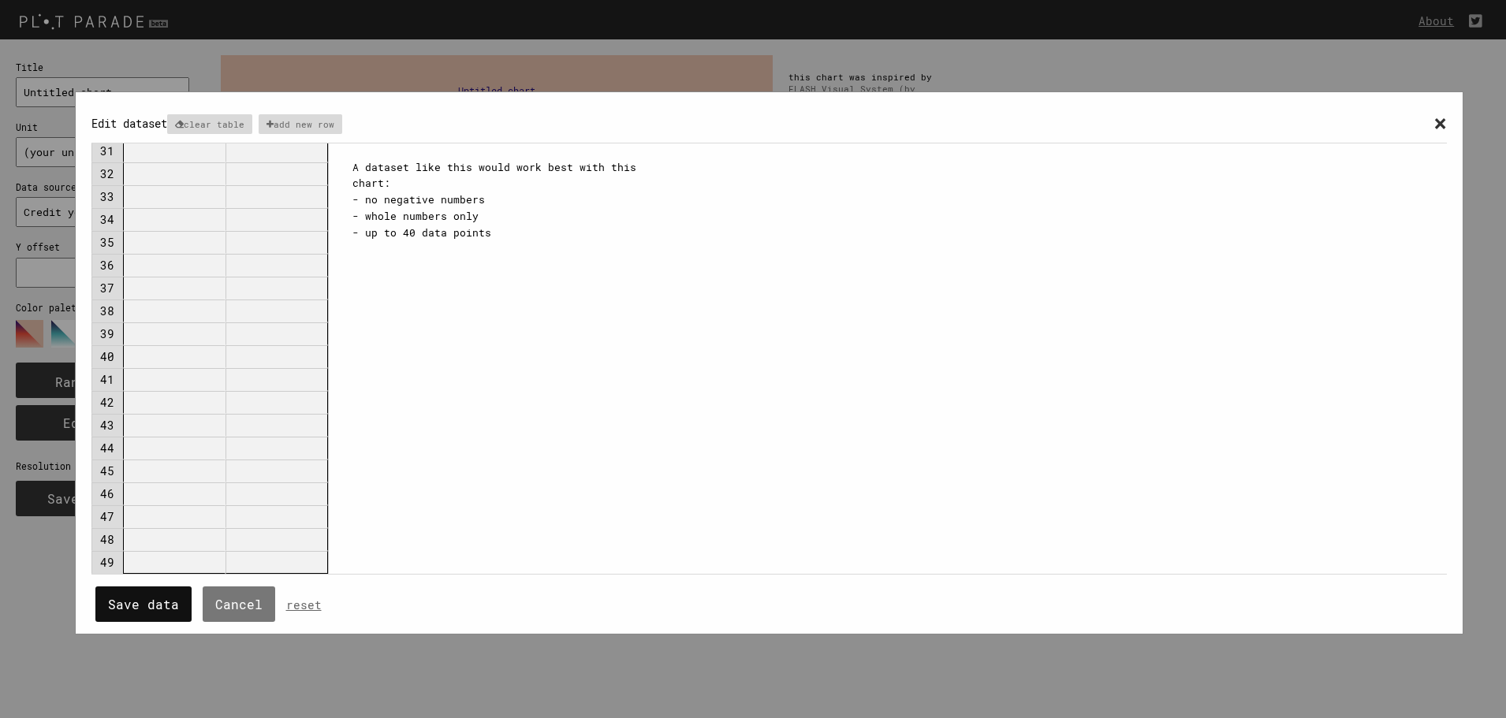
click at [158, 610] on button "Save data" at bounding box center [143, 604] width 96 height 35
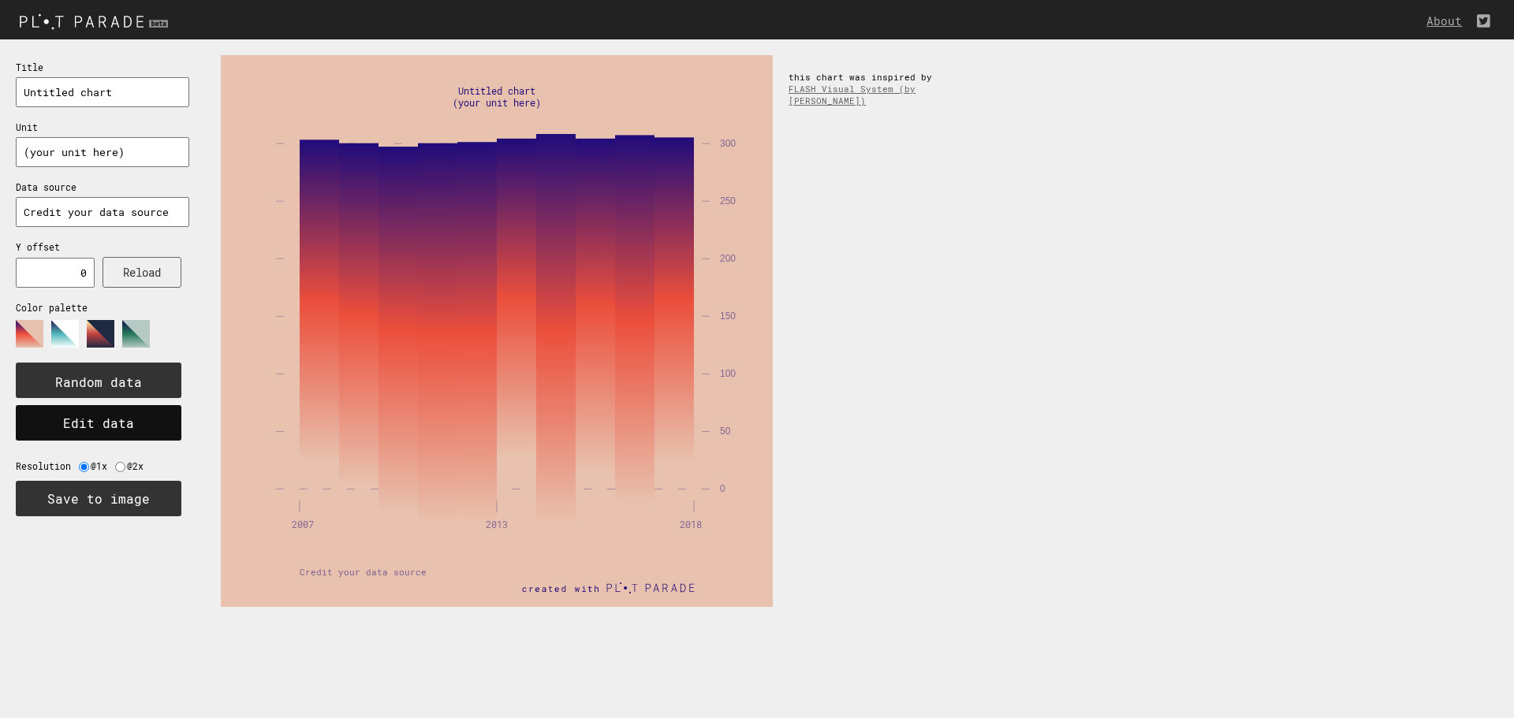
click at [91, 423] on button "Edit data" at bounding box center [99, 422] width 166 height 35
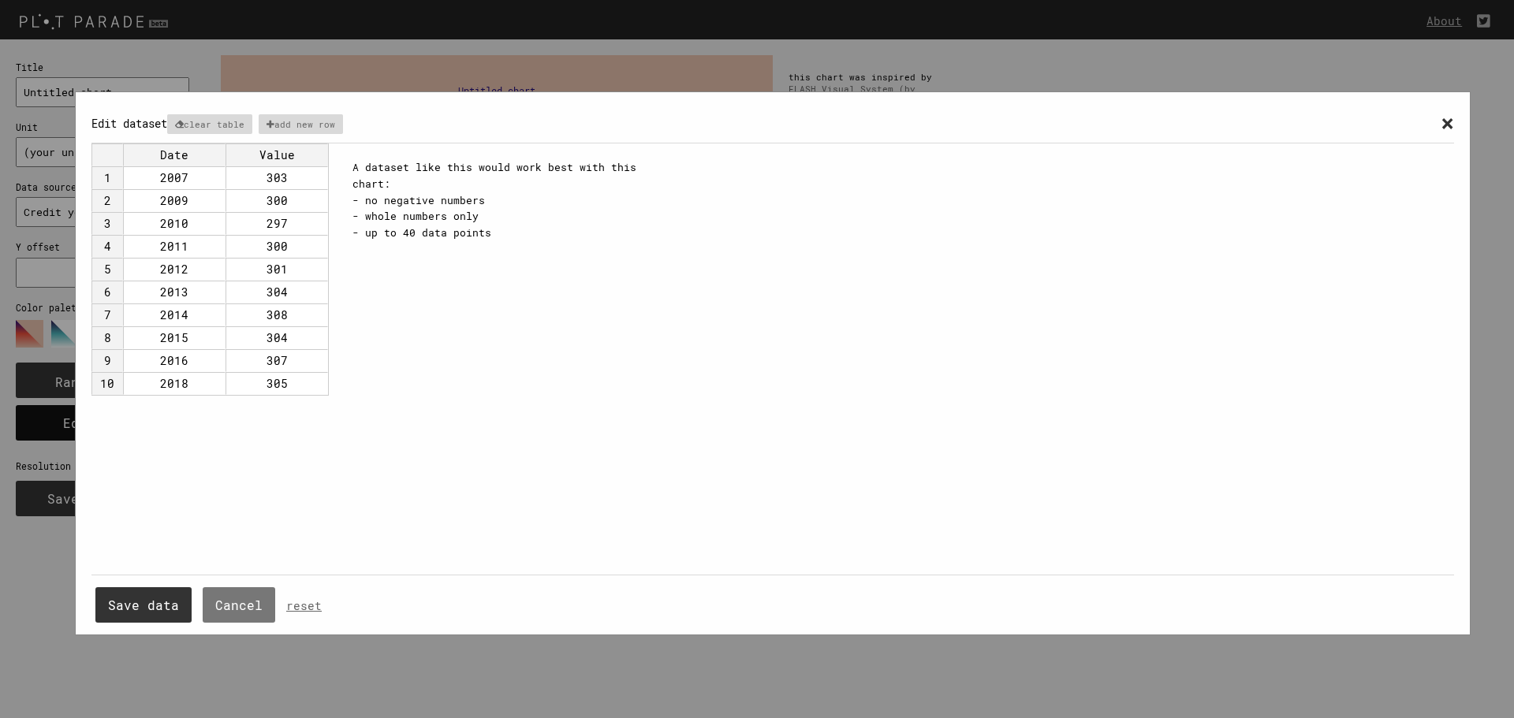
scroll to position [0, 0]
click at [187, 177] on td "2007" at bounding box center [174, 177] width 103 height 23
click at [170, 177] on td "2007" at bounding box center [174, 177] width 103 height 23
type input "2014"
type input "2015"
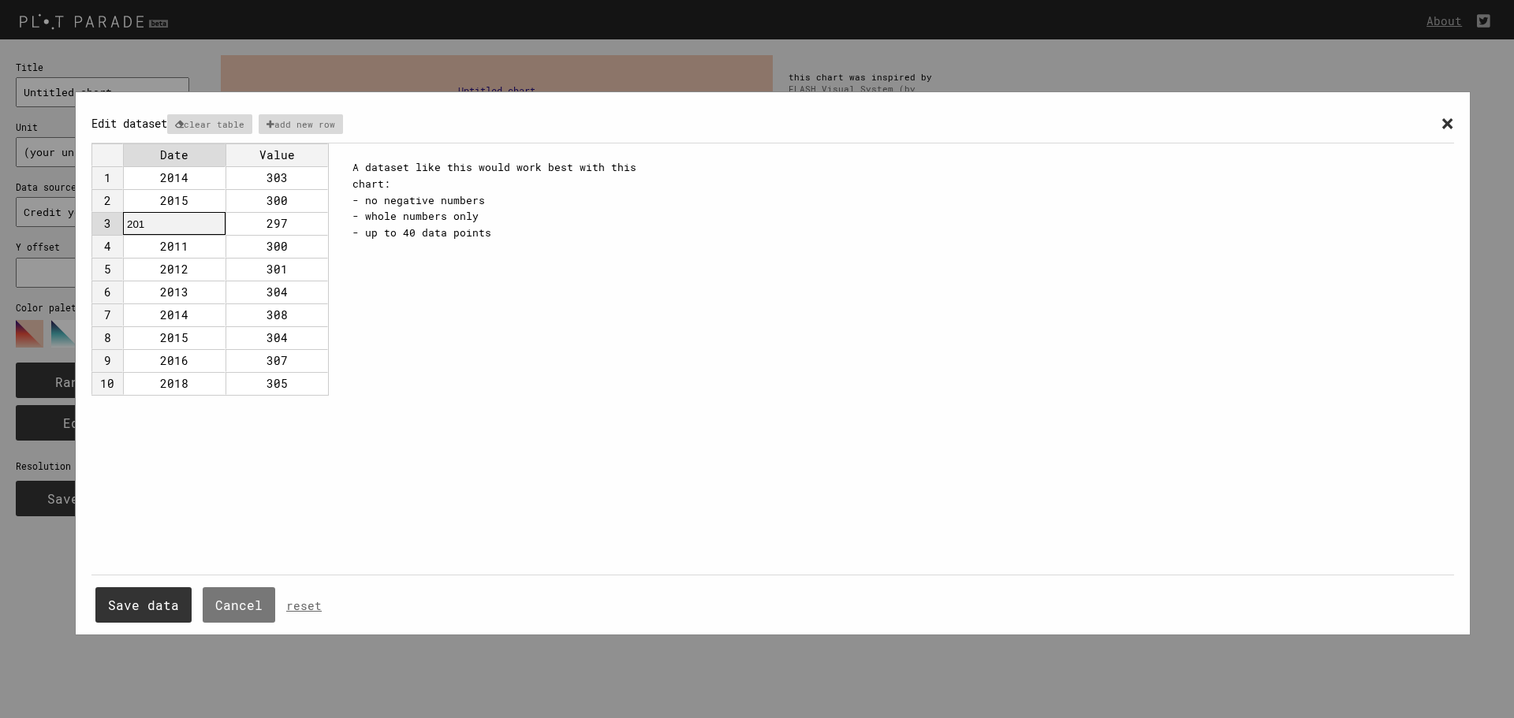
type input "2016"
type input "2017"
type input "2018"
type input "2019"
type input "2020"
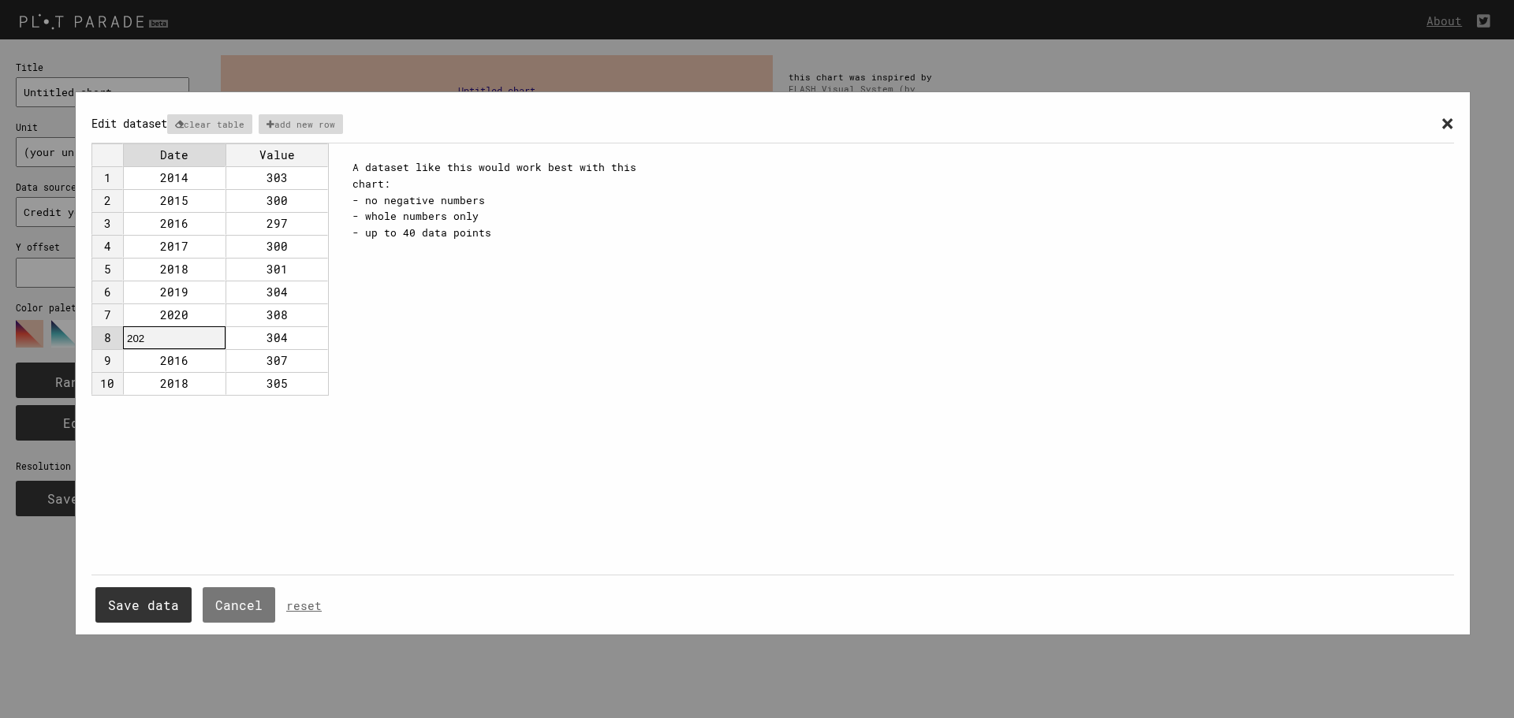
type input "2021"
type input "2022"
type input "2023"
type input "2024"
click at [291, 189] on td "300" at bounding box center [277, 200] width 103 height 23
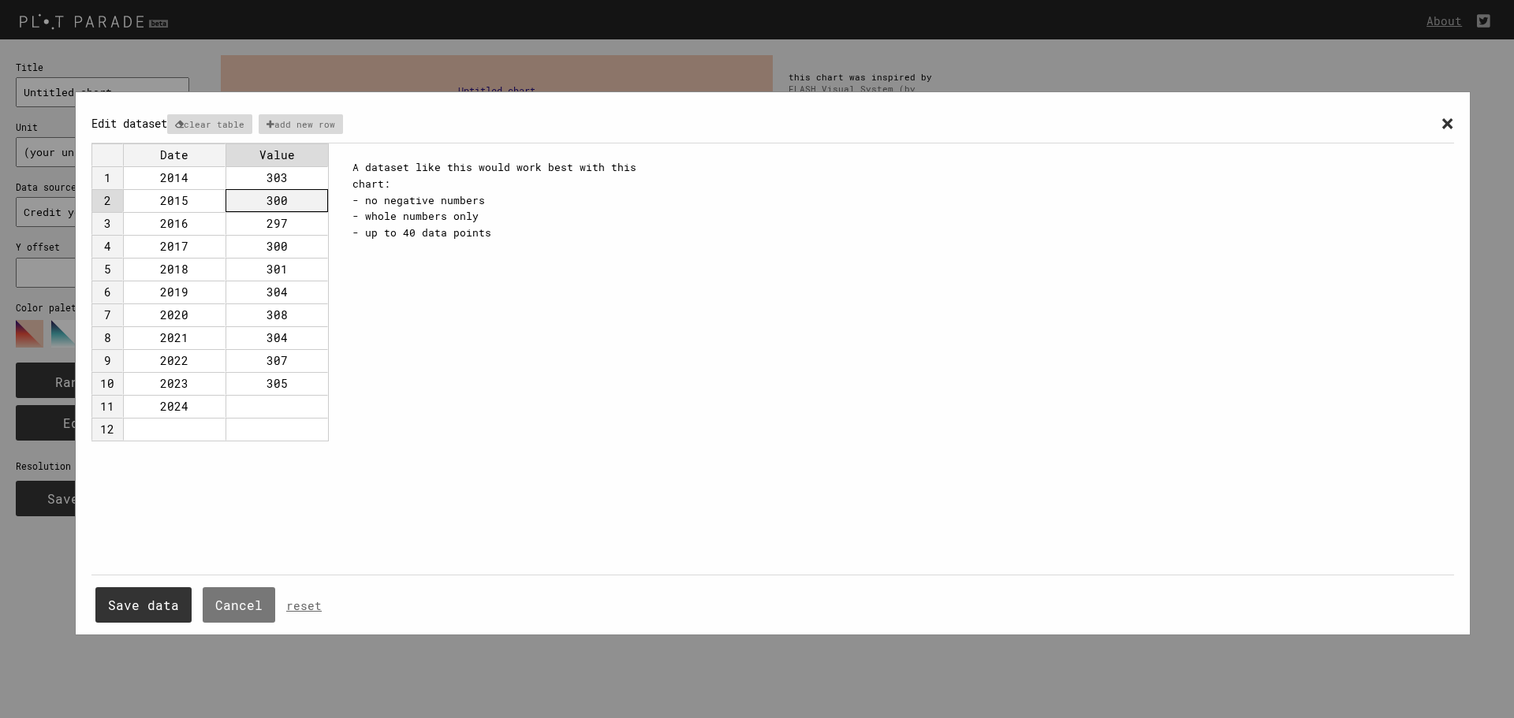
click at [280, 173] on td "303" at bounding box center [277, 177] width 103 height 23
click at [265, 176] on td "303" at bounding box center [277, 177] width 103 height 23
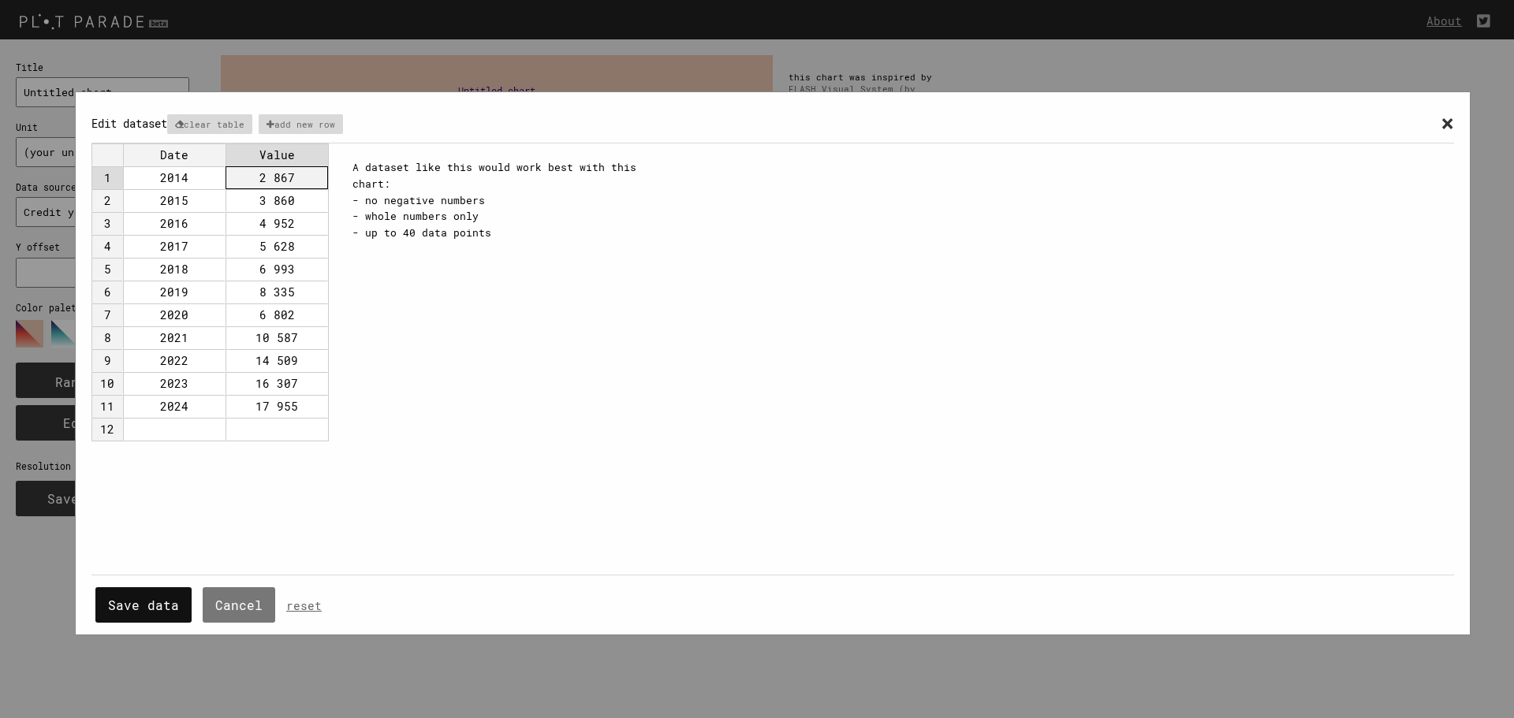
click at [112, 609] on button "Save data" at bounding box center [143, 605] width 96 height 35
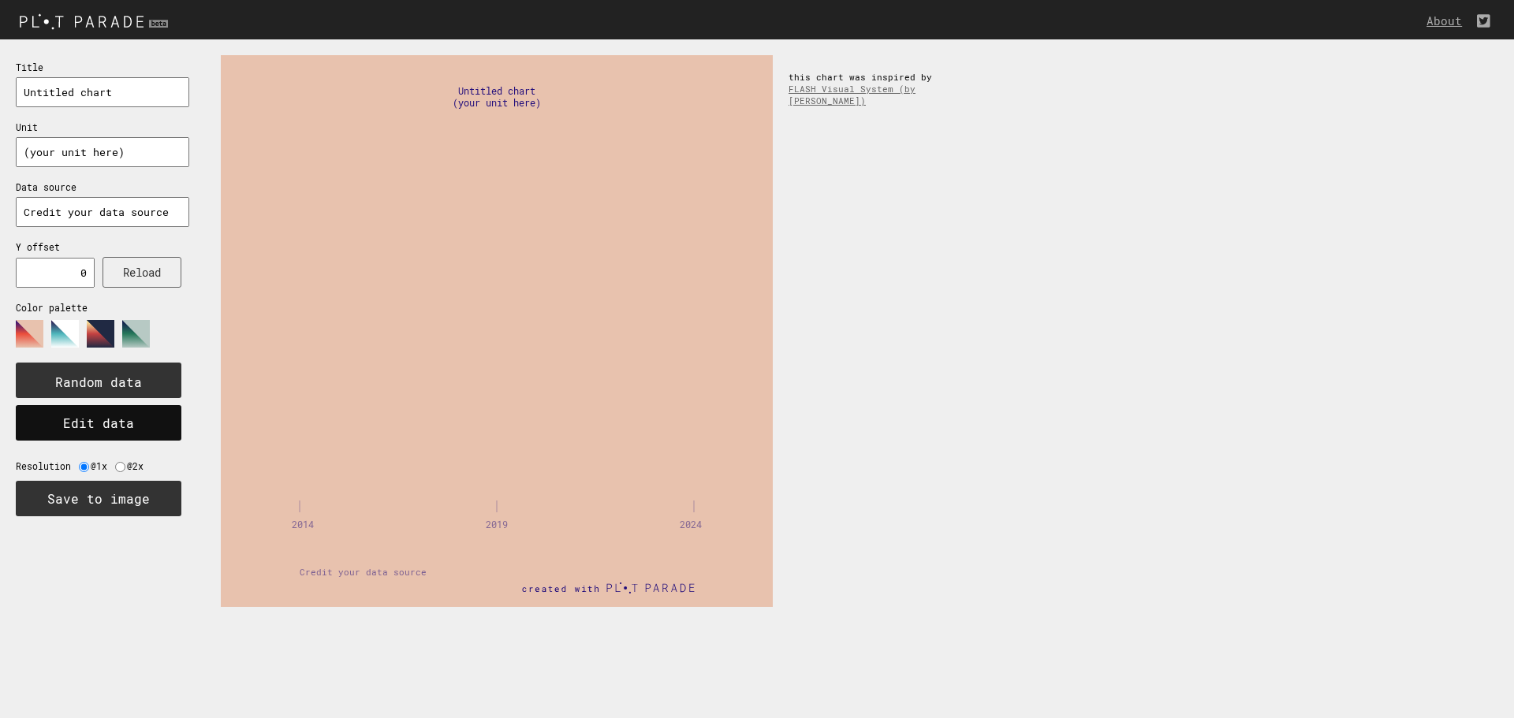
click at [103, 423] on button "Edit data" at bounding box center [99, 422] width 166 height 35
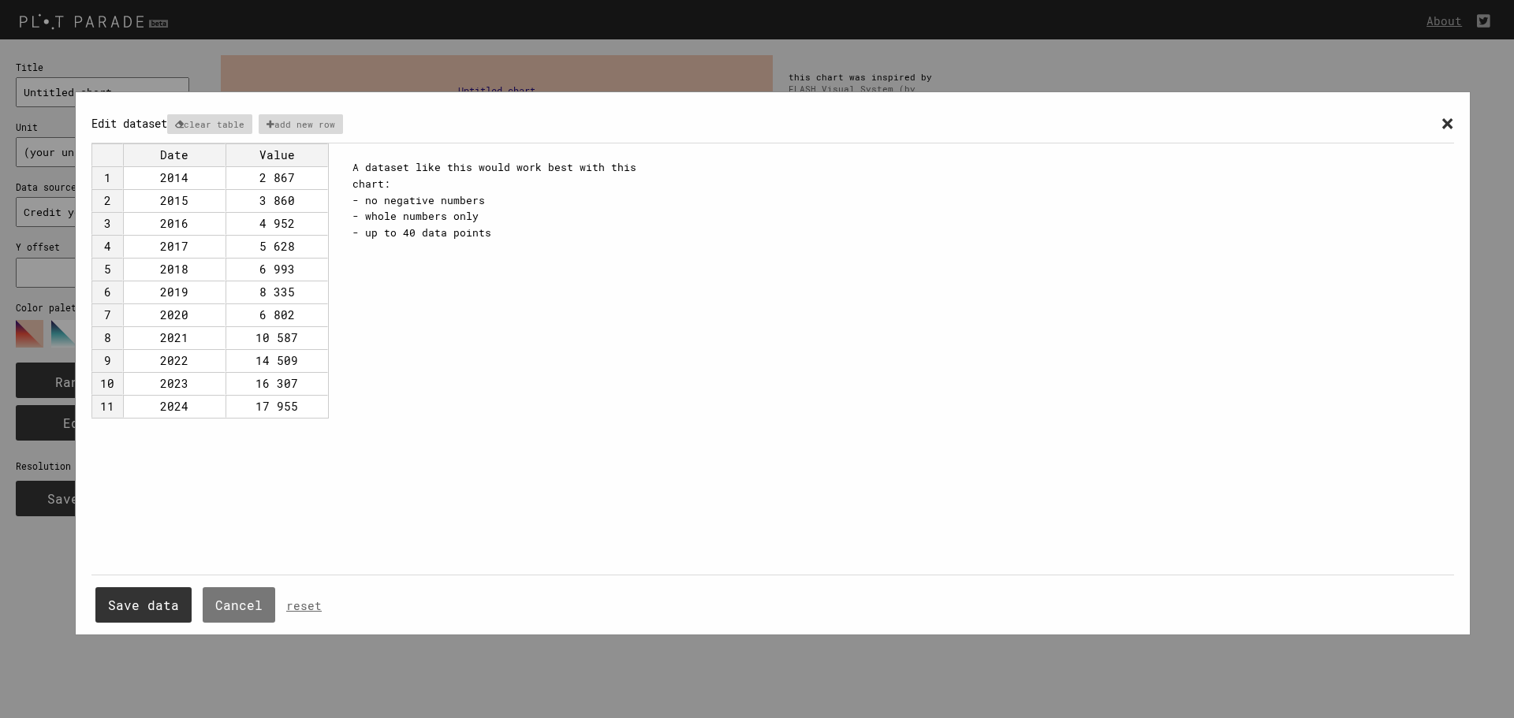
click at [274, 178] on td "2 867" at bounding box center [277, 177] width 103 height 23
click at [276, 180] on td "2 867" at bounding box center [277, 177] width 103 height 23
type input "2"
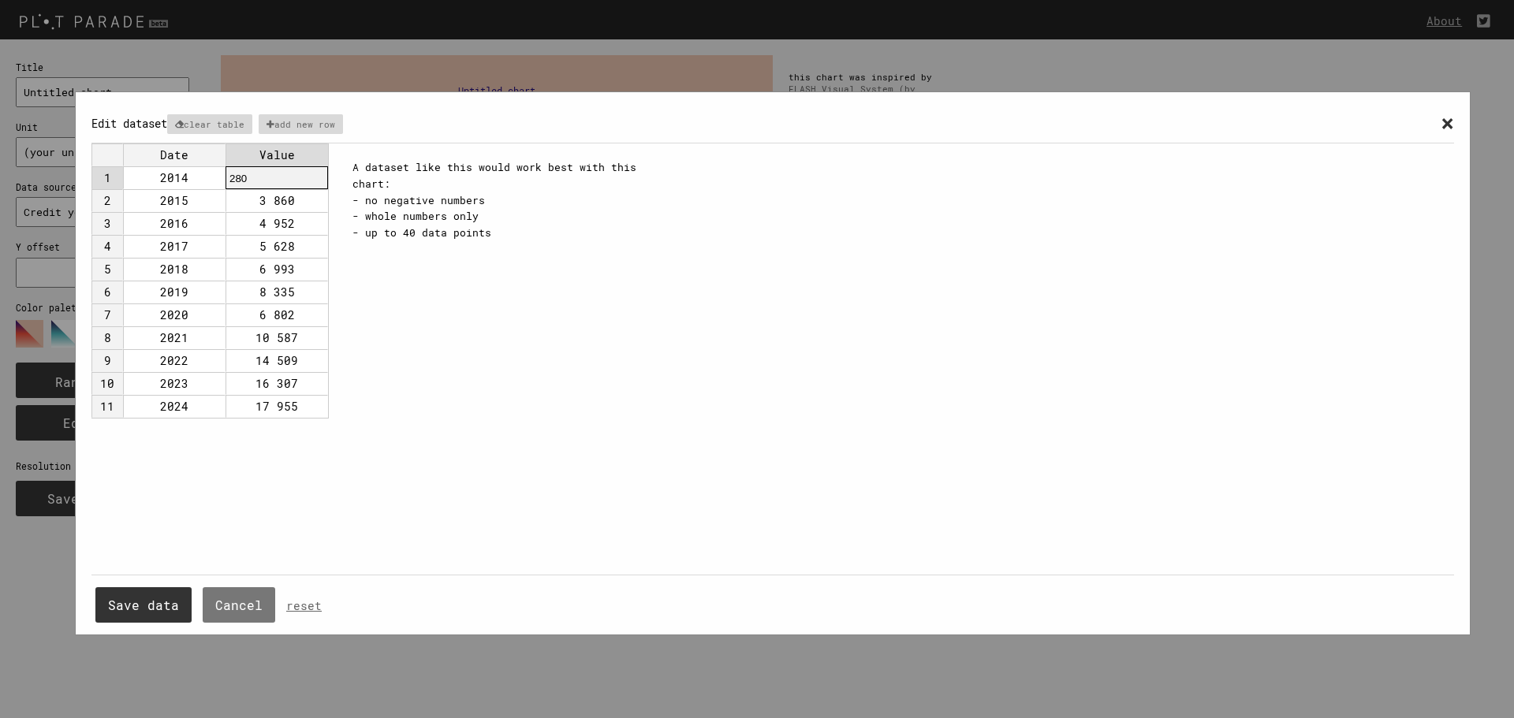
type input "2807"
click at [276, 176] on td "2807" at bounding box center [277, 177] width 103 height 23
click at [138, 602] on button "Save data" at bounding box center [143, 605] width 96 height 35
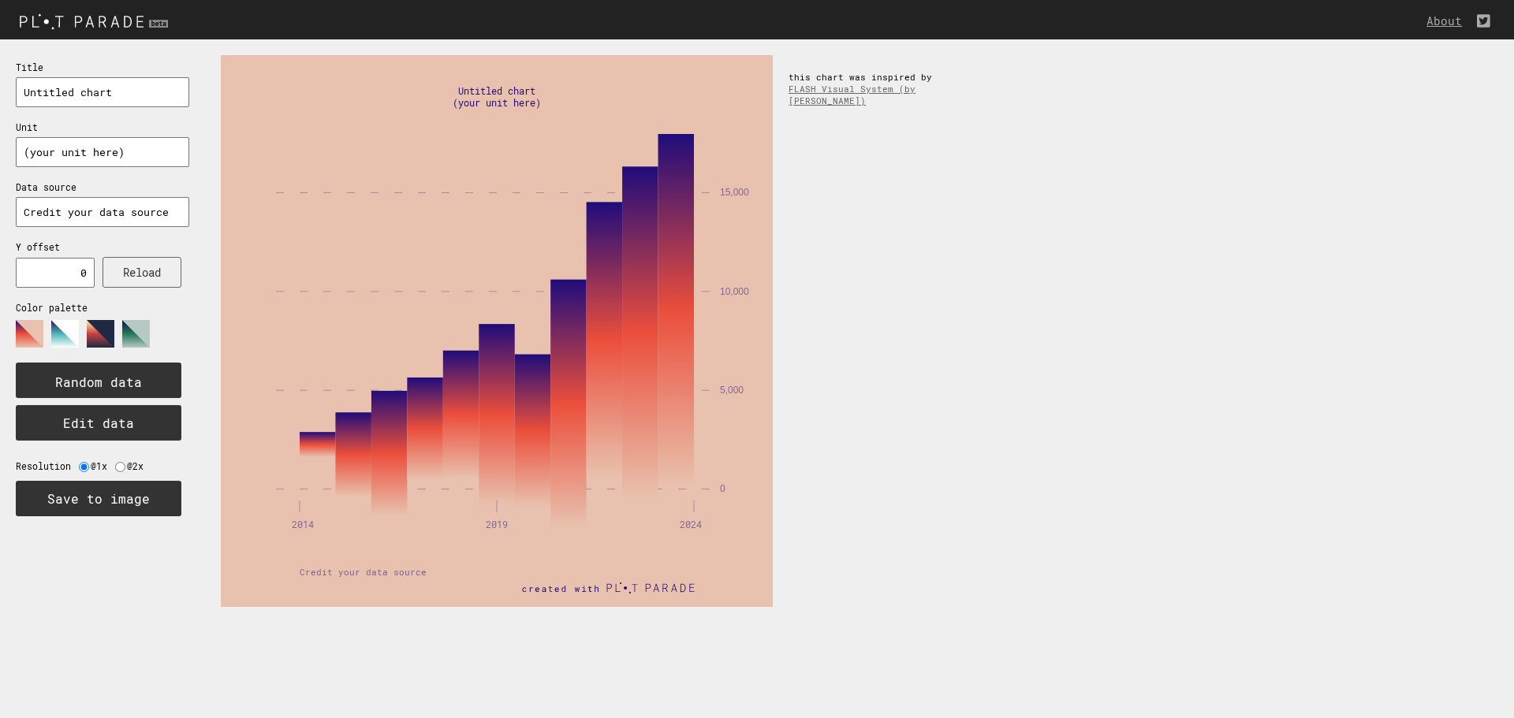
click at [139, 334] on polygon at bounding box center [136, 334] width 28 height 28
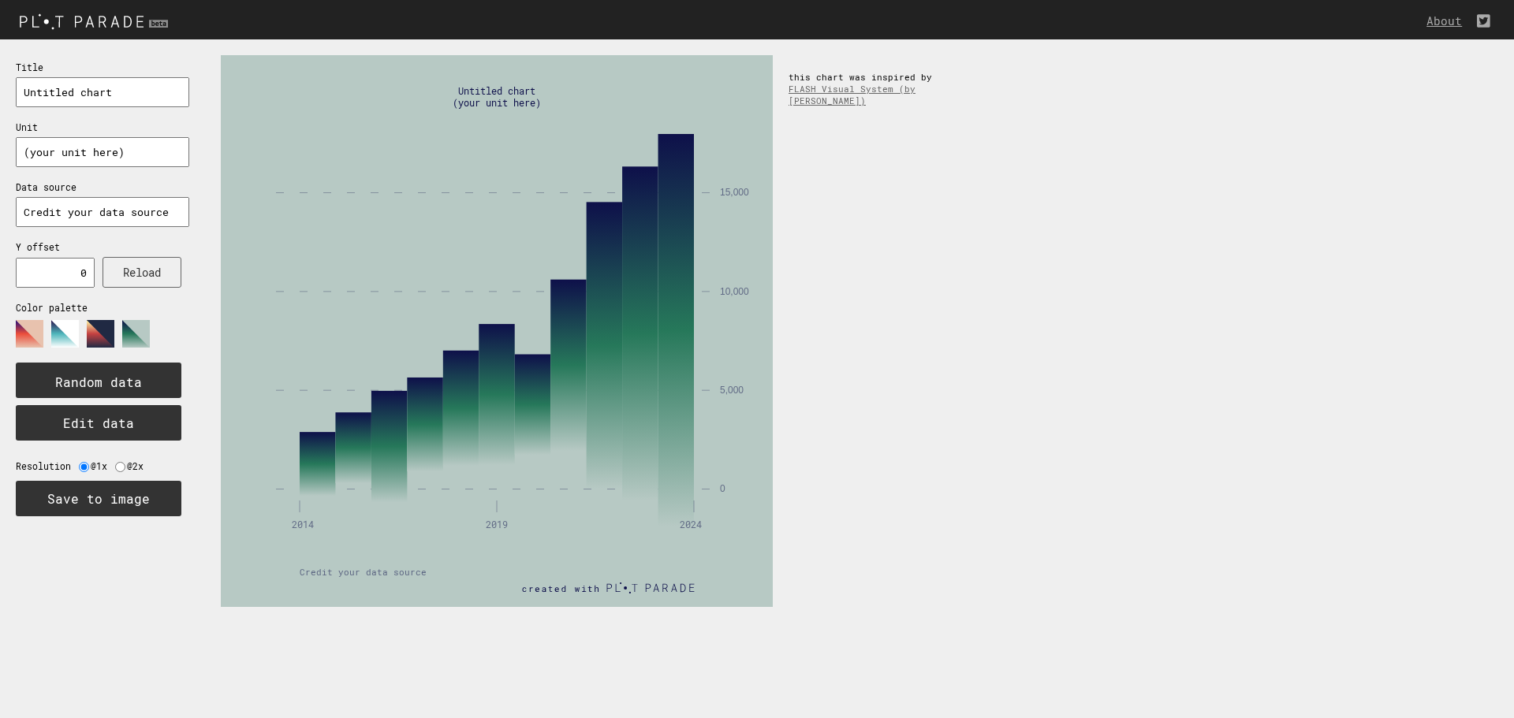
click at [65, 334] on polygon at bounding box center [65, 334] width 28 height 28
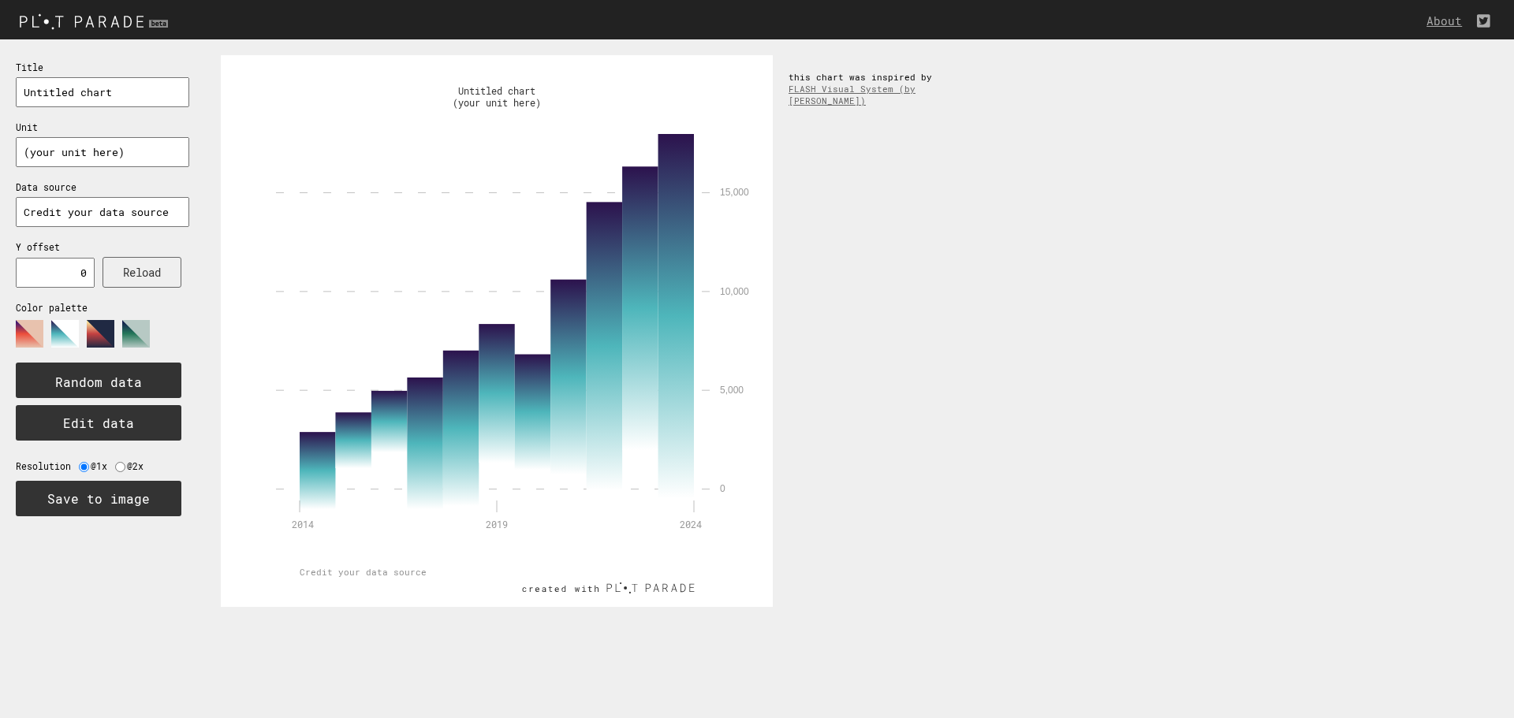
click at [470, 87] on text "Untitled chart" at bounding box center [496, 90] width 77 height 13
click at [66, 91] on input "Untitled chart" at bounding box center [102, 92] width 173 height 30
click at [110, 91] on input "Untitled chart" at bounding box center [102, 92] width 173 height 30
click at [120, 97] on input "Untitled chart" at bounding box center [102, 92] width 173 height 30
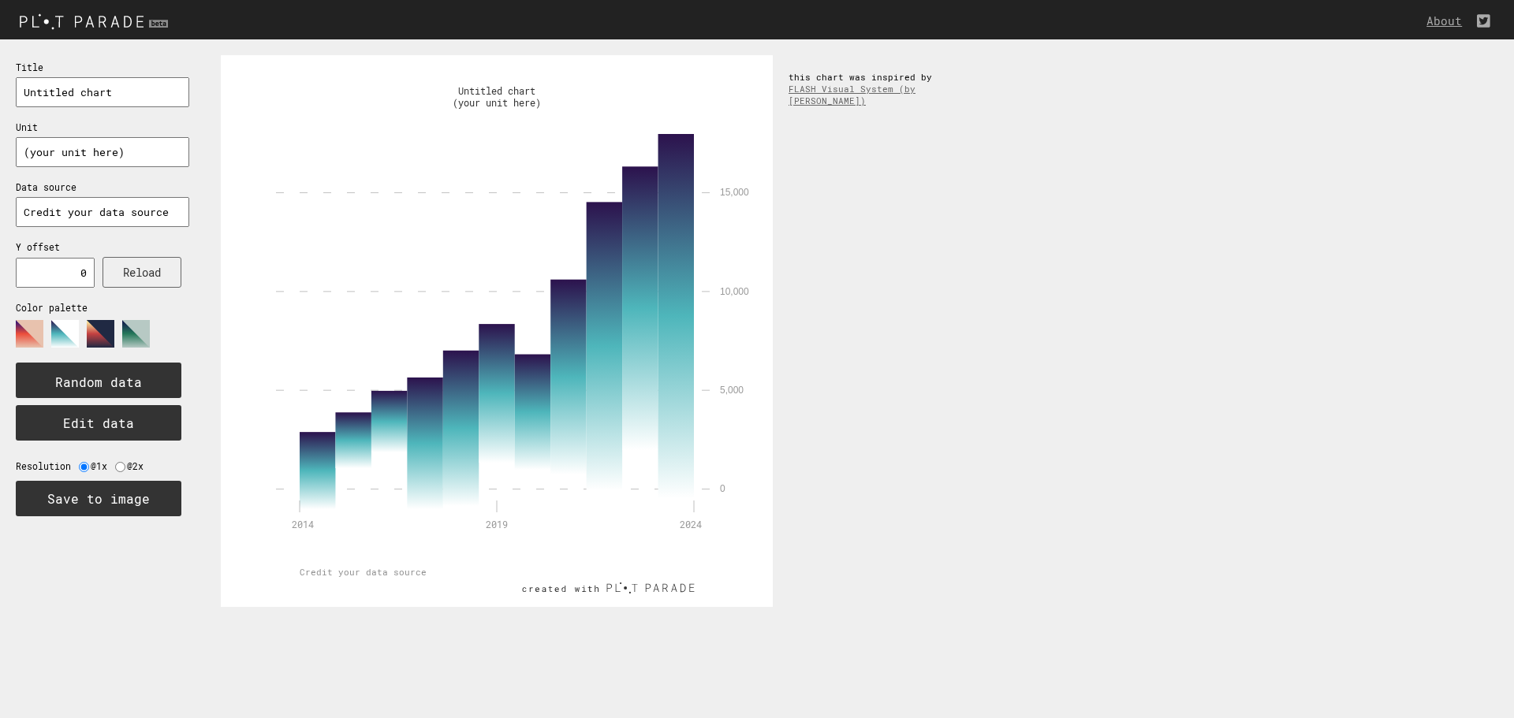
click at [120, 97] on input "Untitled chart" at bounding box center [102, 92] width 173 height 30
type input "CARIBAN - GROWING TOGETHER"
click at [73, 154] on input "(your unit here)" at bounding box center [102, 152] width 173 height 30
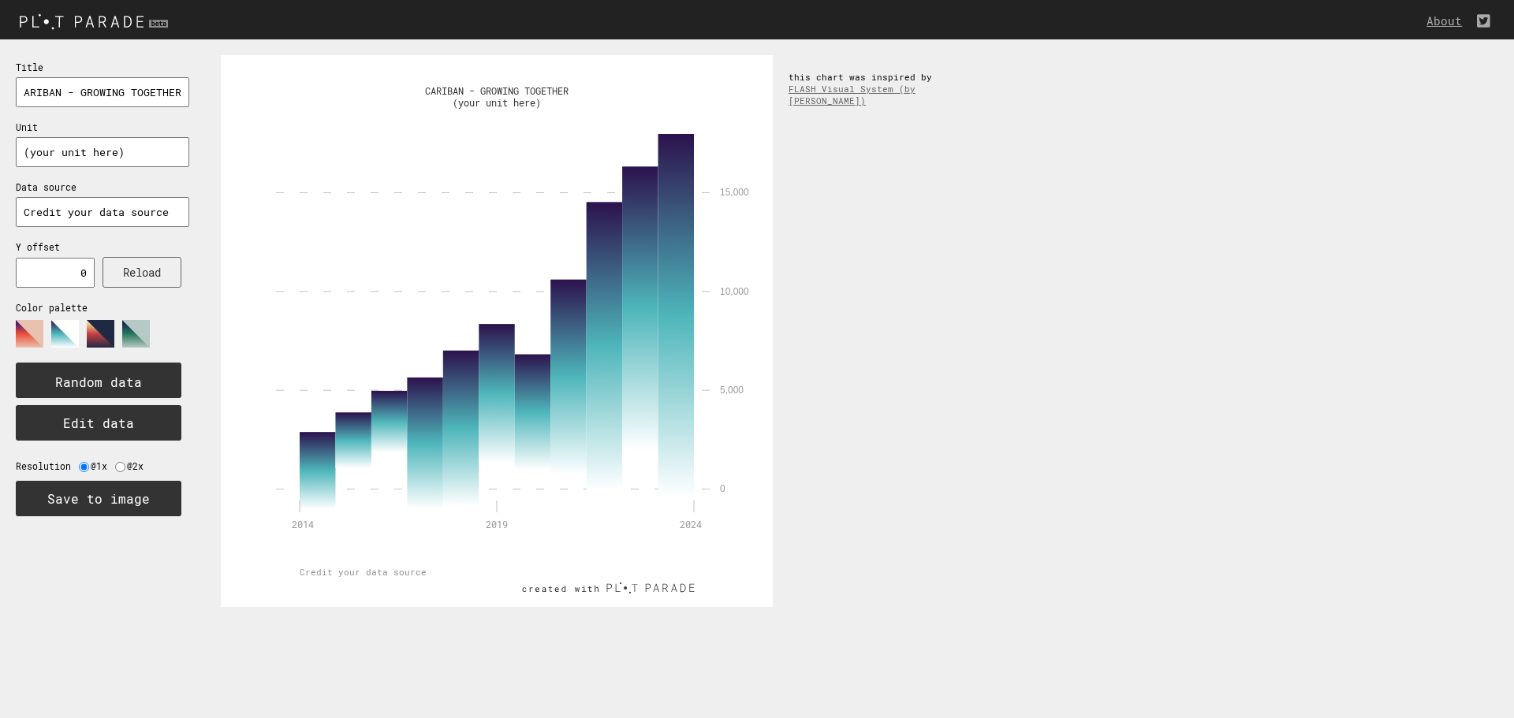
scroll to position [0, 0]
drag, startPoint x: 117, startPoint y: 154, endPoint x: 30, endPoint y: 149, distance: 86.9
click at [30, 149] on input "(your unit here)" at bounding box center [102, 152] width 173 height 30
type input "('000 €)"
click at [99, 210] on input "Credit your data source" at bounding box center [102, 212] width 173 height 30
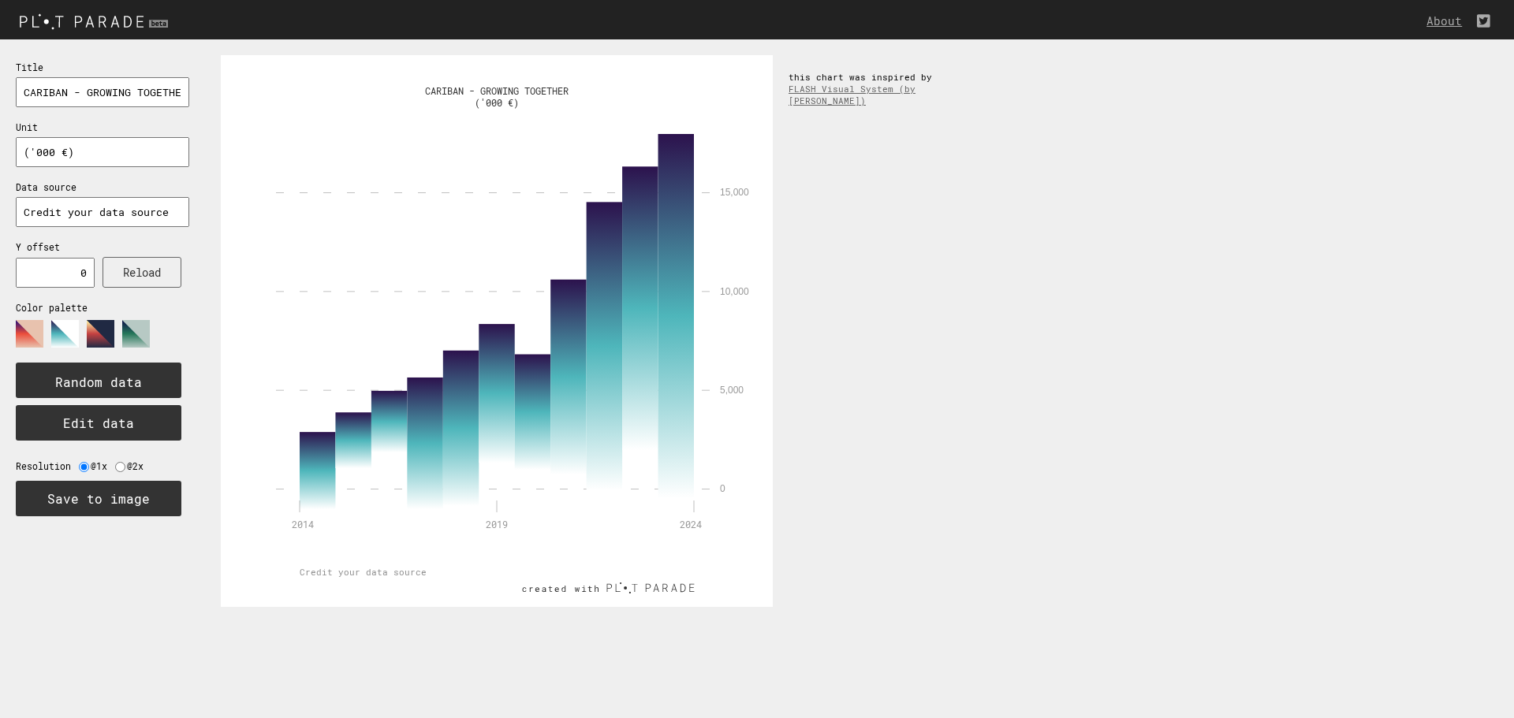
drag, startPoint x: 24, startPoint y: 214, endPoint x: 249, endPoint y: 217, distance: 224.8
click at [249, 217] on section "Title CARIBAN - GROWING TOGETHER Unit ('000 €) Data source Credit your data sou…" at bounding box center [757, 331] width 1514 height 584
